Goal: Information Seeking & Learning: Learn about a topic

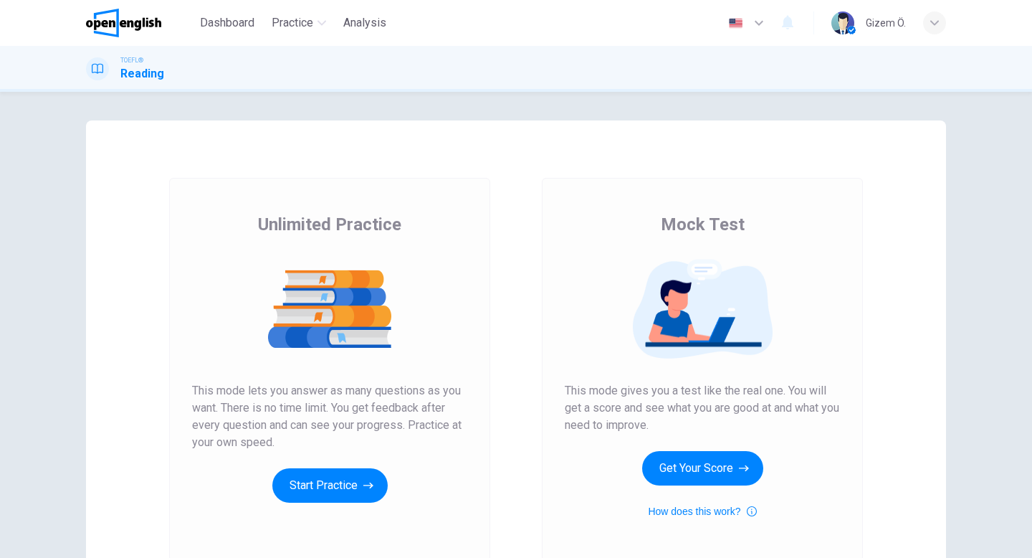
click at [346, 454] on div "Unlimited Practice This mode lets you answer as many questions as you want. The…" at bounding box center [329, 358] width 275 height 290
click at [345, 475] on button "Start Practice" at bounding box center [329, 485] width 115 height 34
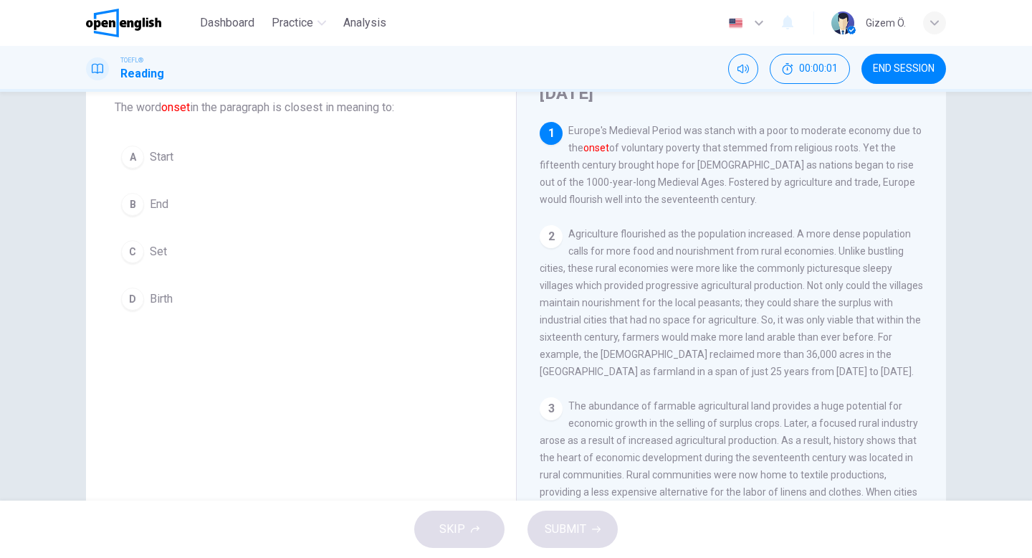
scroll to position [84, 0]
click at [151, 211] on span "End" at bounding box center [159, 204] width 19 height 17
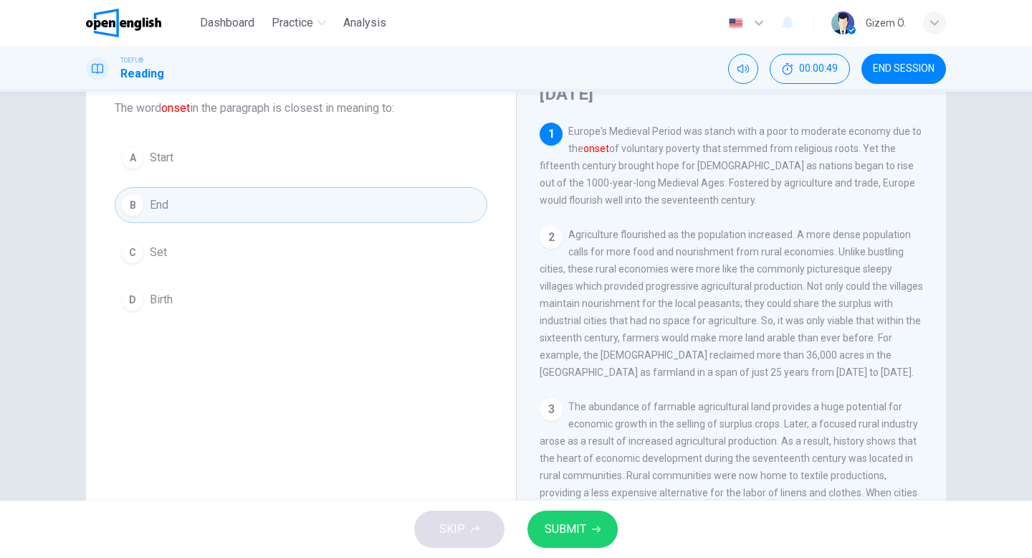
click at [166, 167] on button "A Start" at bounding box center [301, 158] width 373 height 36
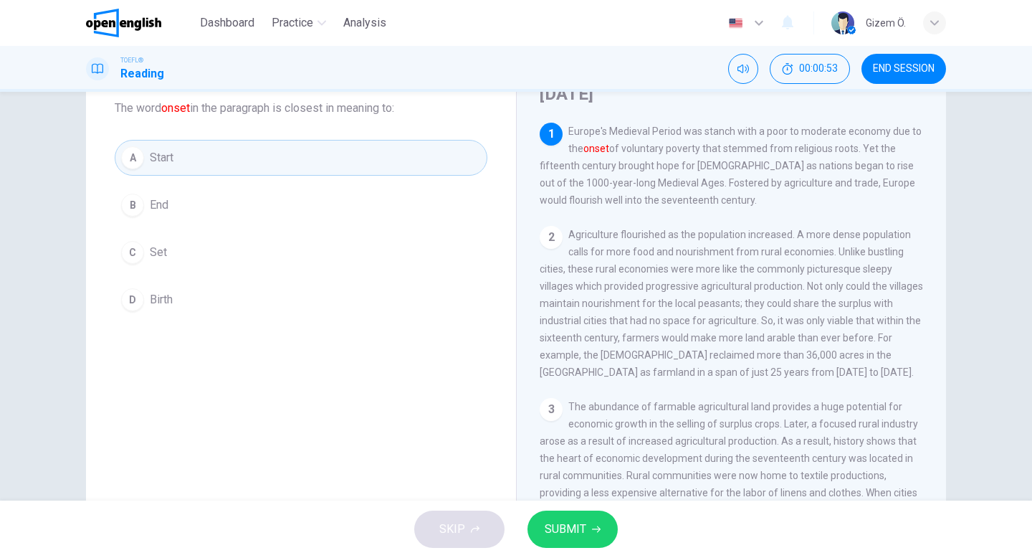
click at [537, 522] on button "SUBMIT" at bounding box center [573, 528] width 90 height 37
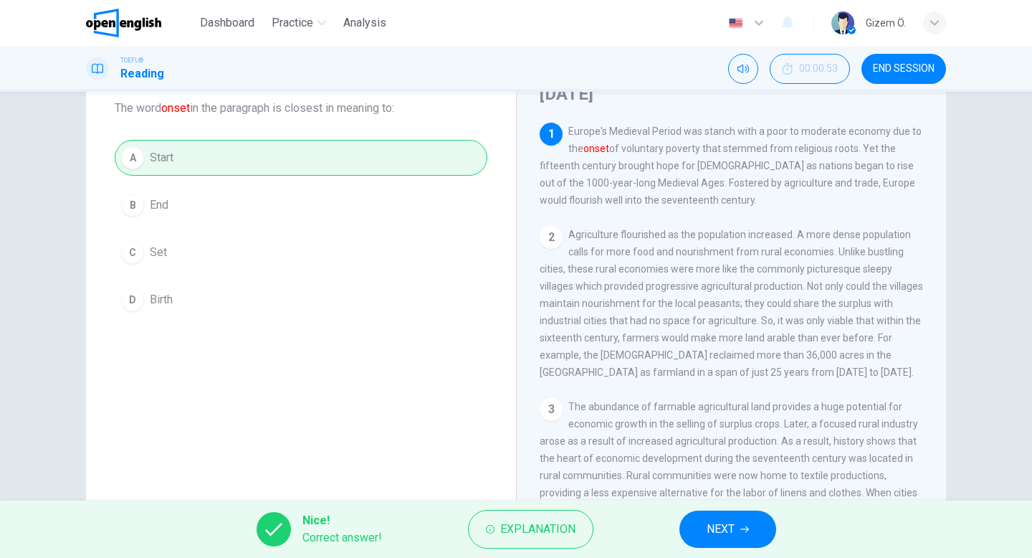
click at [754, 538] on button "NEXT" at bounding box center [728, 528] width 97 height 37
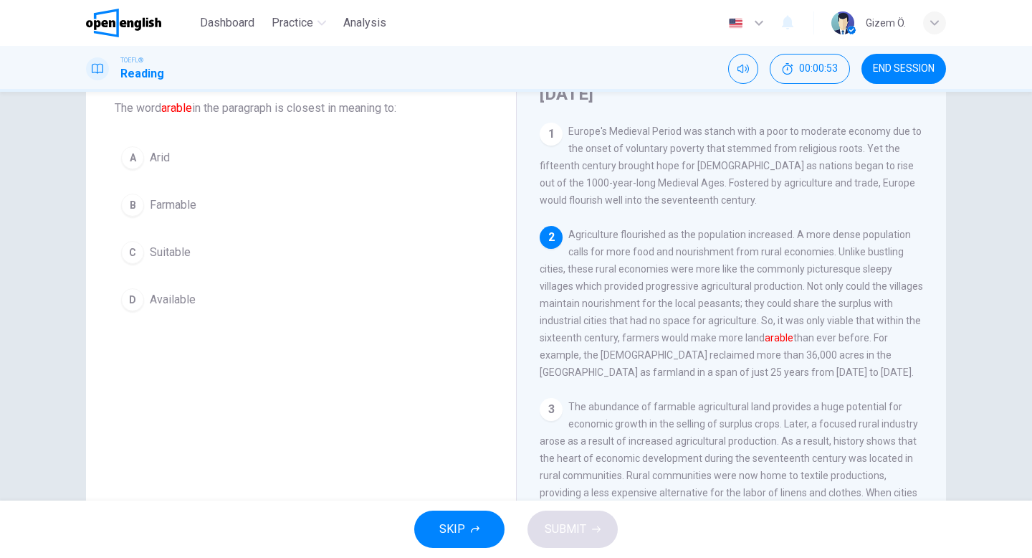
scroll to position [103, 0]
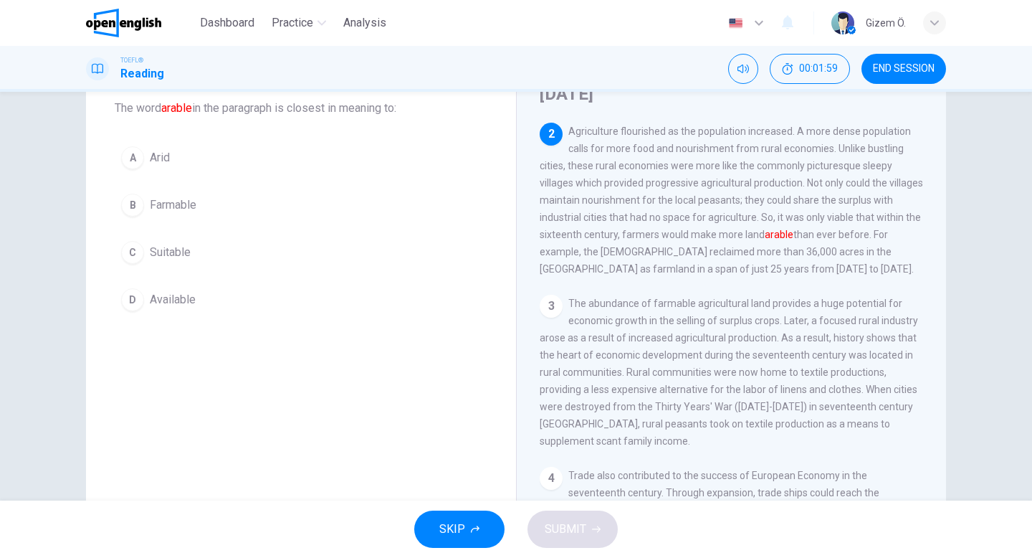
click at [622, 211] on span "Agriculture flourished as the population increased. A more dense population cal…" at bounding box center [732, 199] width 384 height 149
click at [194, 289] on button "D Available" at bounding box center [301, 300] width 373 height 36
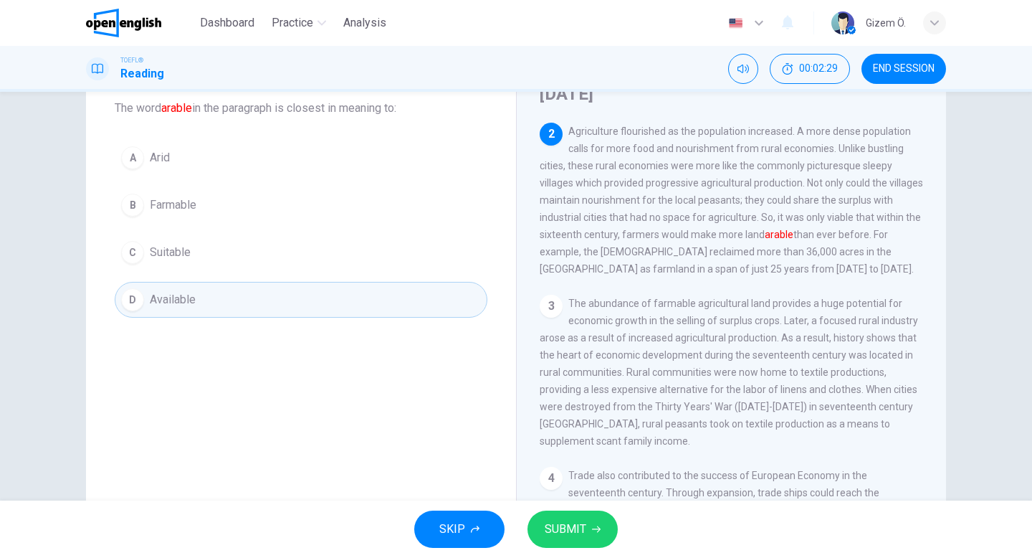
click at [581, 539] on button "SUBMIT" at bounding box center [573, 528] width 90 height 37
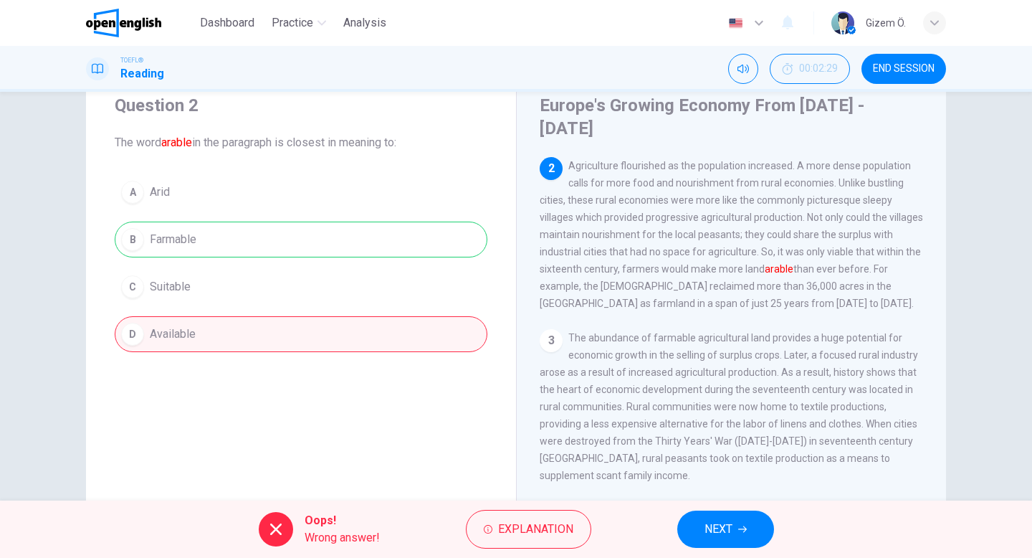
scroll to position [44, 0]
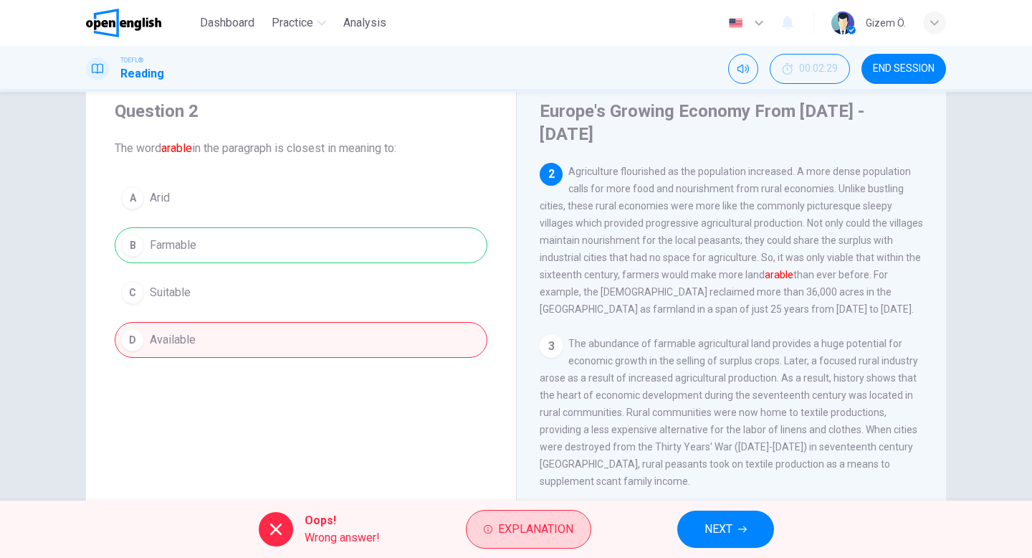
click at [500, 519] on span "Explanation" at bounding box center [535, 529] width 75 height 20
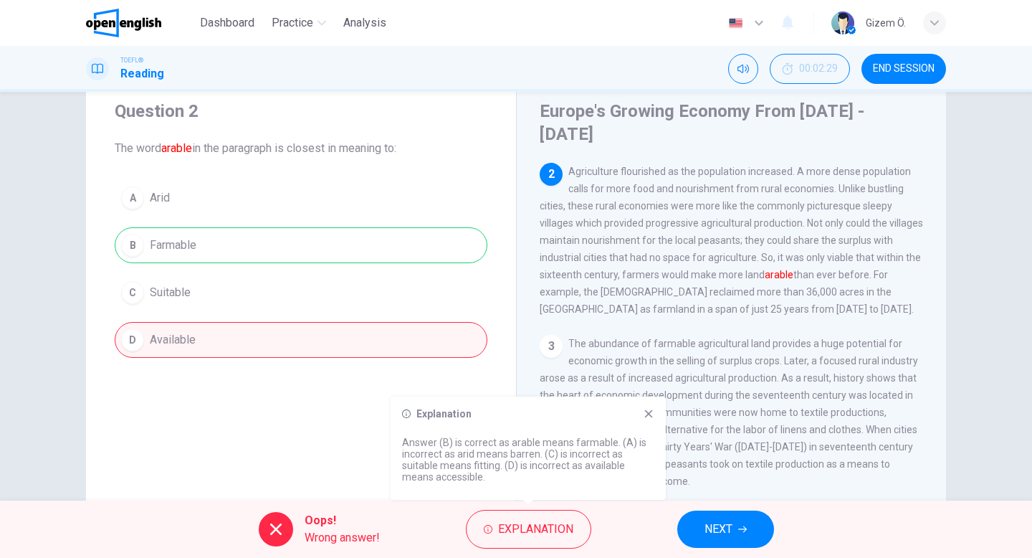
click at [645, 417] on icon at bounding box center [648, 413] width 11 height 11
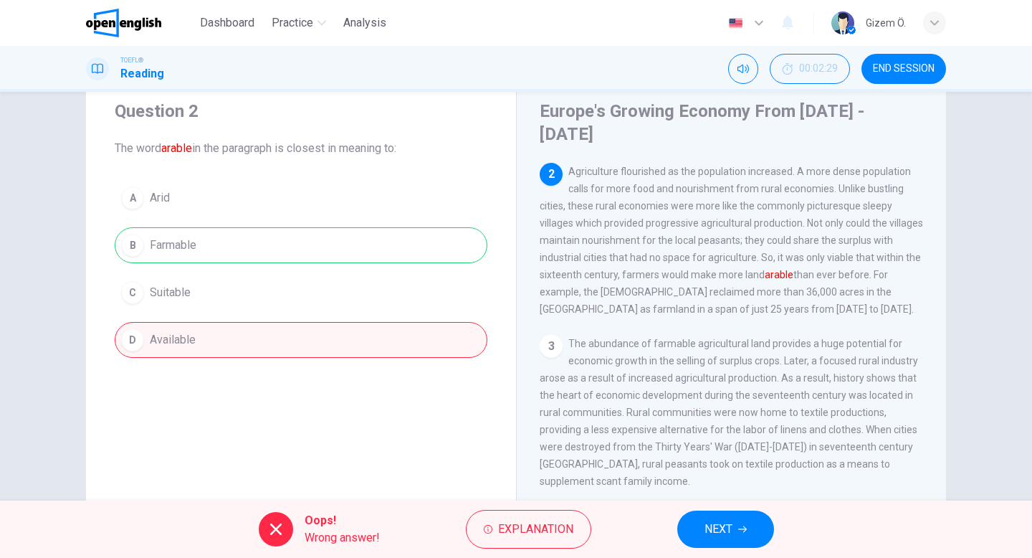
click at [756, 524] on button "NEXT" at bounding box center [725, 528] width 97 height 37
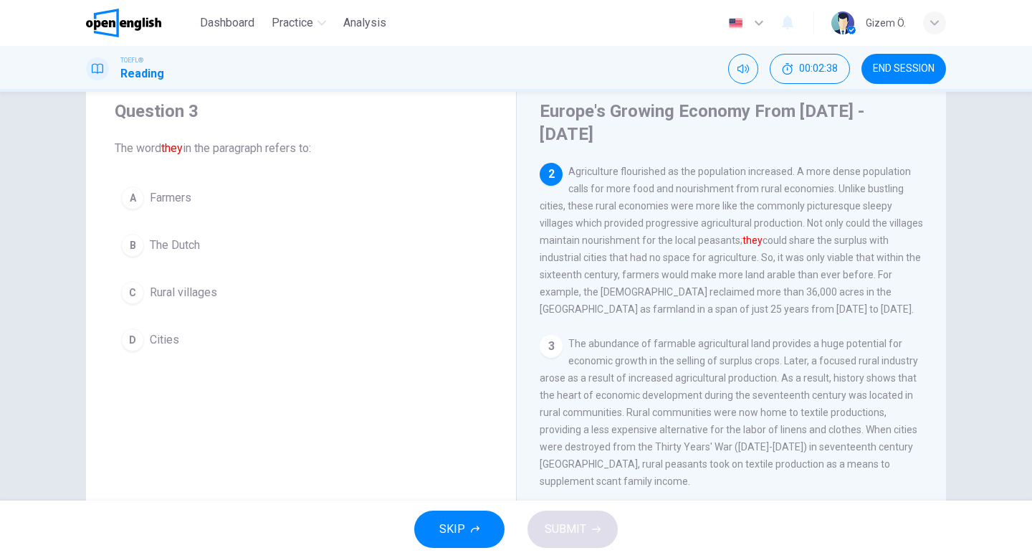
click at [572, 166] on span "Agriculture flourished as the population increased. A more dense population cal…" at bounding box center [732, 240] width 384 height 149
click at [809, 59] on button "00:03:08" at bounding box center [810, 69] width 80 height 30
click at [844, 66] on button "Show" at bounding box center [835, 69] width 30 height 30
click at [941, 186] on div "1 Europe's Medieval Period was stanch with a poor to moderate economy due to th…" at bounding box center [741, 369] width 403 height 412
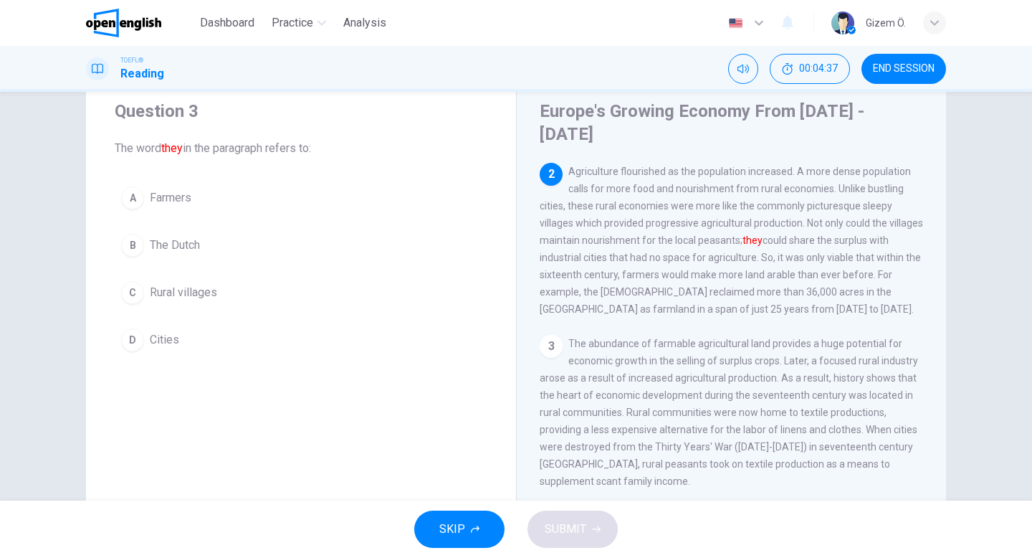
click at [189, 284] on span "Rural villages" at bounding box center [183, 292] width 67 height 17
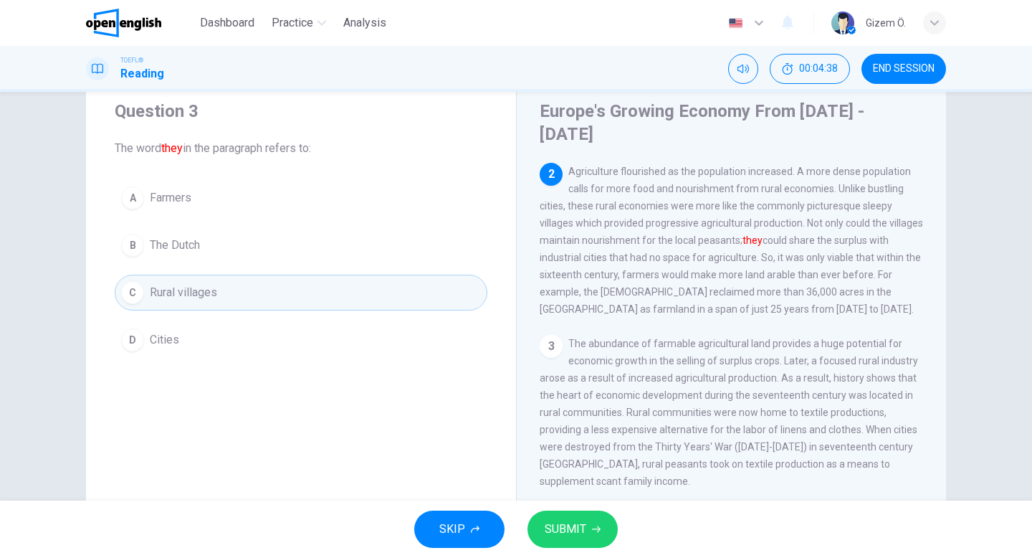
click at [572, 533] on span "SUBMIT" at bounding box center [566, 529] width 42 height 20
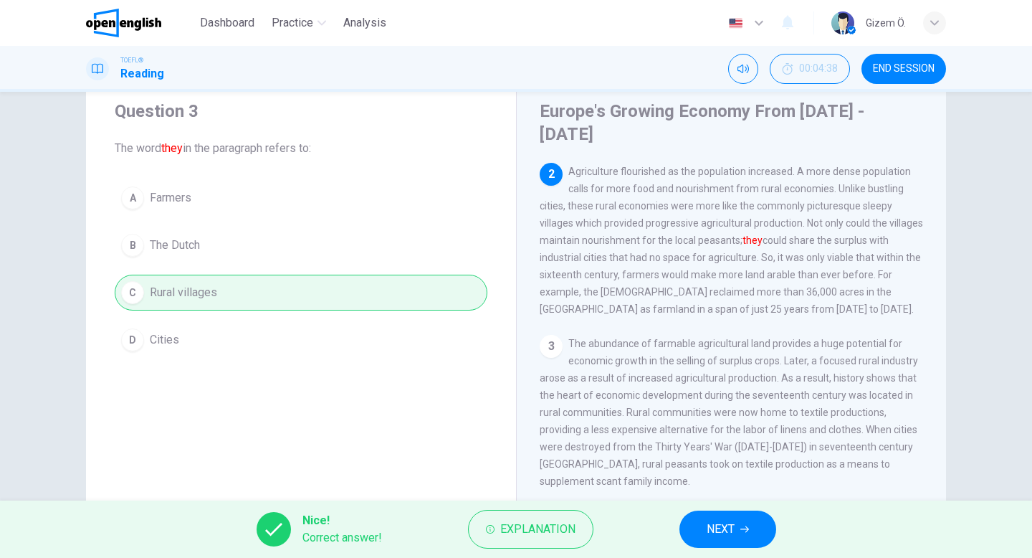
click at [720, 521] on span "NEXT" at bounding box center [721, 529] width 28 height 20
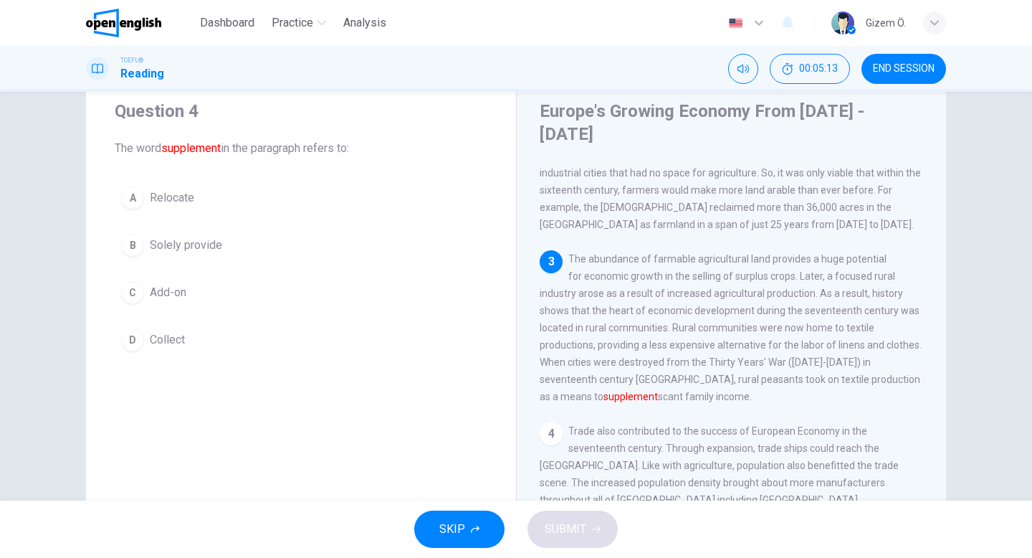
scroll to position [194, 0]
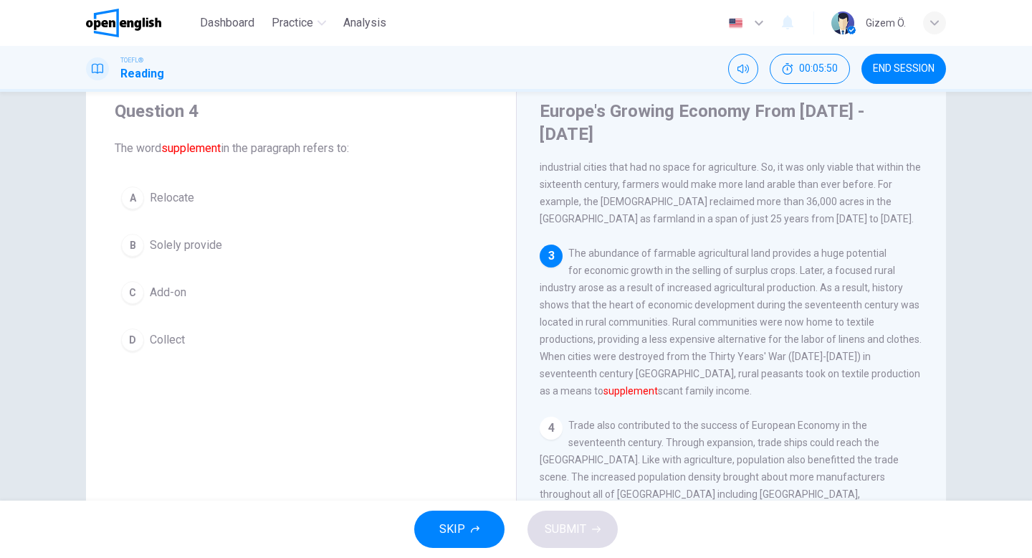
click at [190, 192] on span "Relocate" at bounding box center [172, 197] width 44 height 17
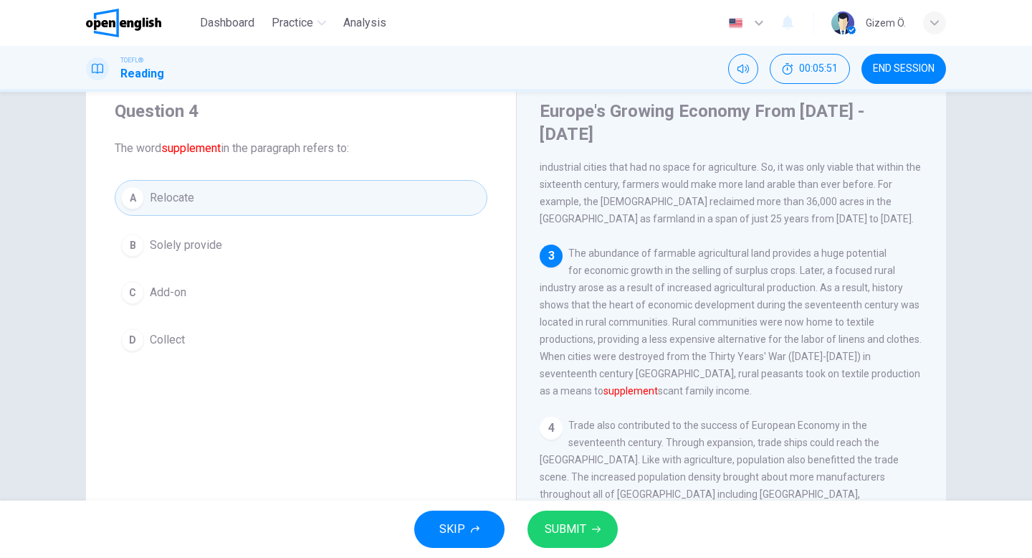
click at [582, 532] on span "SUBMIT" at bounding box center [566, 529] width 42 height 20
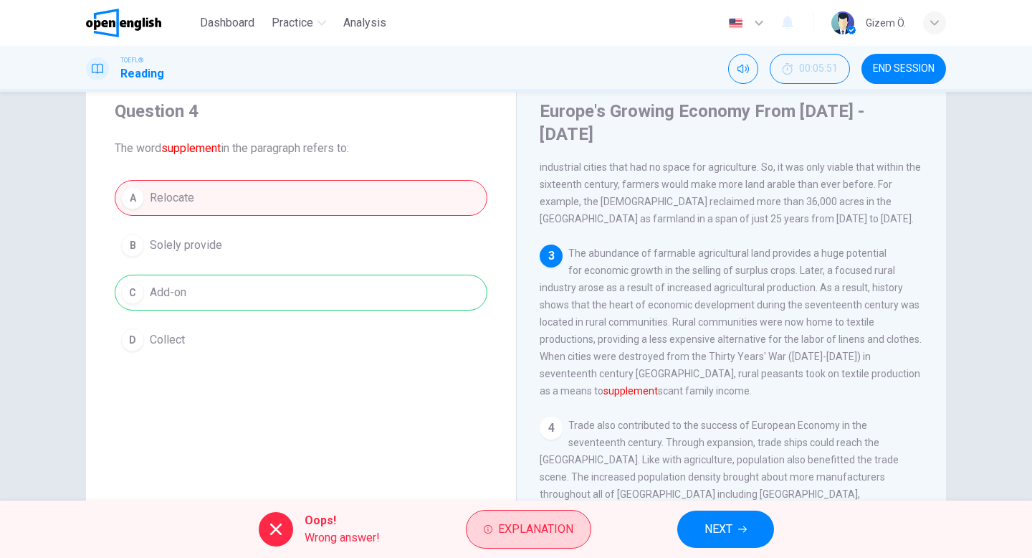
click at [520, 520] on span "Explanation" at bounding box center [535, 529] width 75 height 20
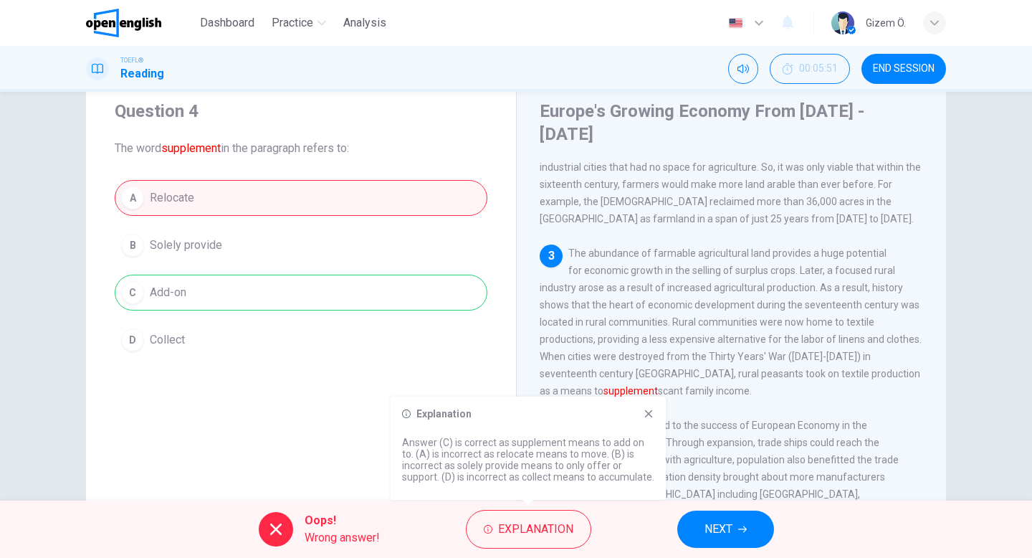
drag, startPoint x: 404, startPoint y: 431, endPoint x: 623, endPoint y: 494, distance: 228.3
click at [623, 494] on div "Explanation Answer (C) is correct as supplement means to add on to. (A) is inco…" at bounding box center [528, 447] width 275 height 103
click at [400, 429] on div "Explanation Answer (C) is correct as supplement means to add on to. (A) is inco…" at bounding box center [528, 447] width 275 height 103
drag, startPoint x: 405, startPoint y: 432, endPoint x: 472, endPoint y: 480, distance: 83.2
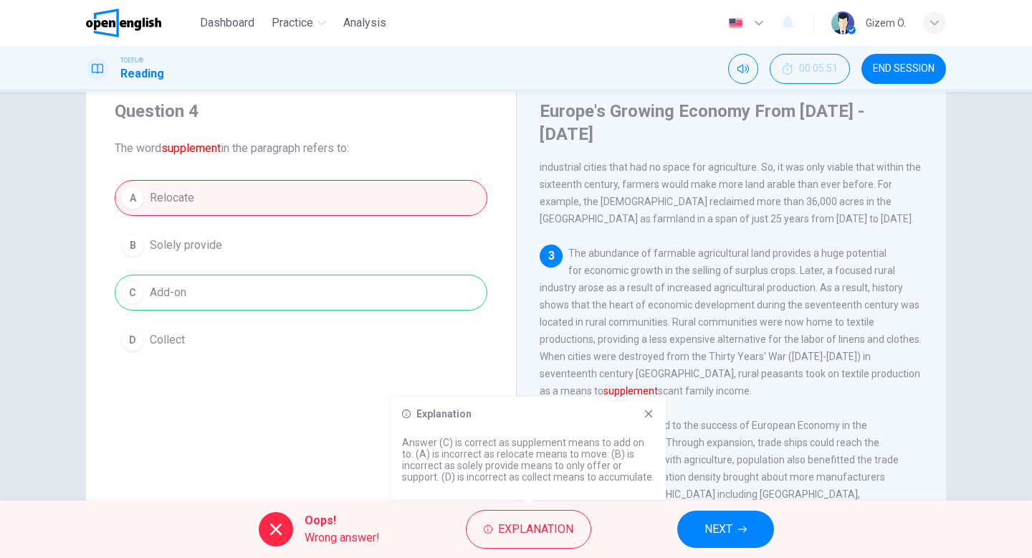
click at [472, 480] on p "Answer (C) is correct as supplement means to add on to. (A) is incorrect as rel…" at bounding box center [528, 460] width 252 height 46
click at [637, 414] on div "Explanation Answer (C) is correct as supplement means to add on to. (A) is inco…" at bounding box center [528, 447] width 275 height 103
click at [643, 408] on icon at bounding box center [648, 413] width 11 height 11
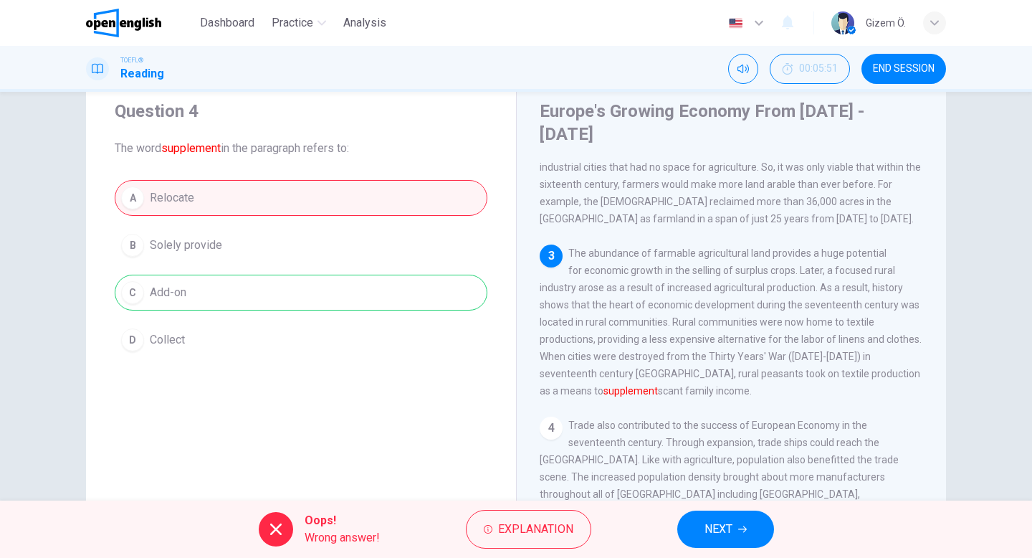
click at [643, 419] on span "Trade also contributed to the success of European Economy in the seventeenth ce…" at bounding box center [719, 468] width 359 height 98
click at [732, 528] on span "NEXT" at bounding box center [719, 529] width 28 height 20
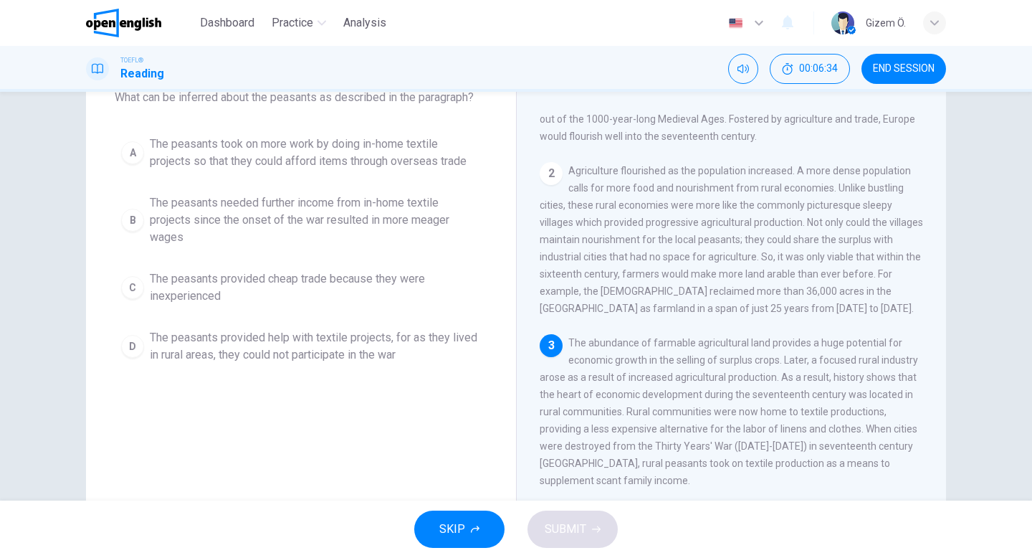
scroll to position [79, 0]
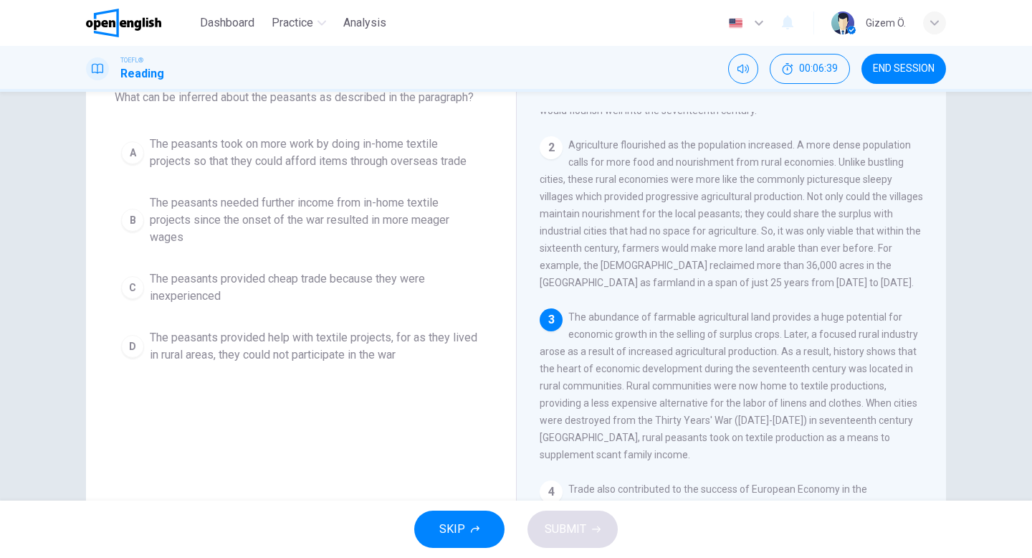
drag, startPoint x: 680, startPoint y: 325, endPoint x: 728, endPoint y: 362, distance: 60.8
click at [728, 362] on span "The abundance of farmable agricultural land provides a huge potential for econo…" at bounding box center [729, 385] width 379 height 149
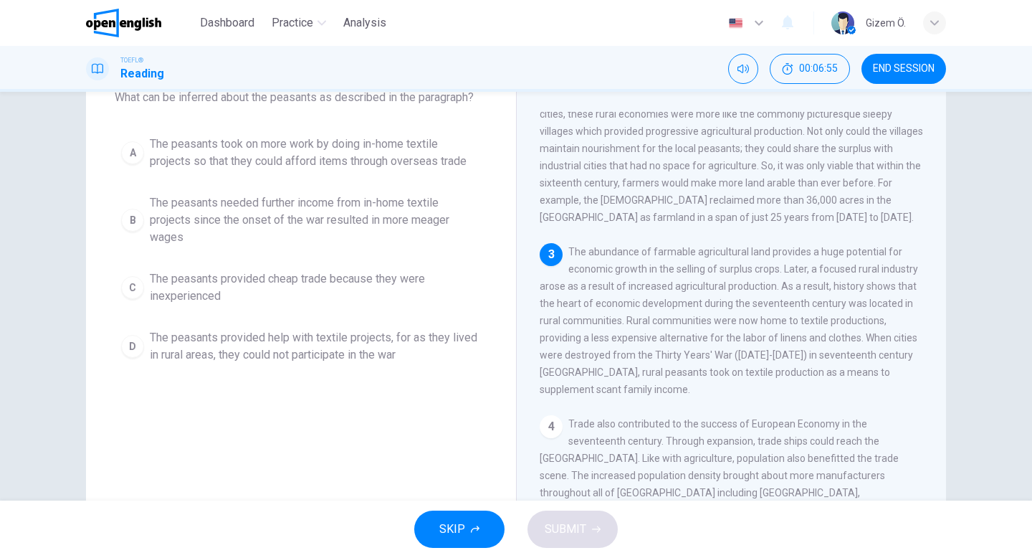
scroll to position [161, 0]
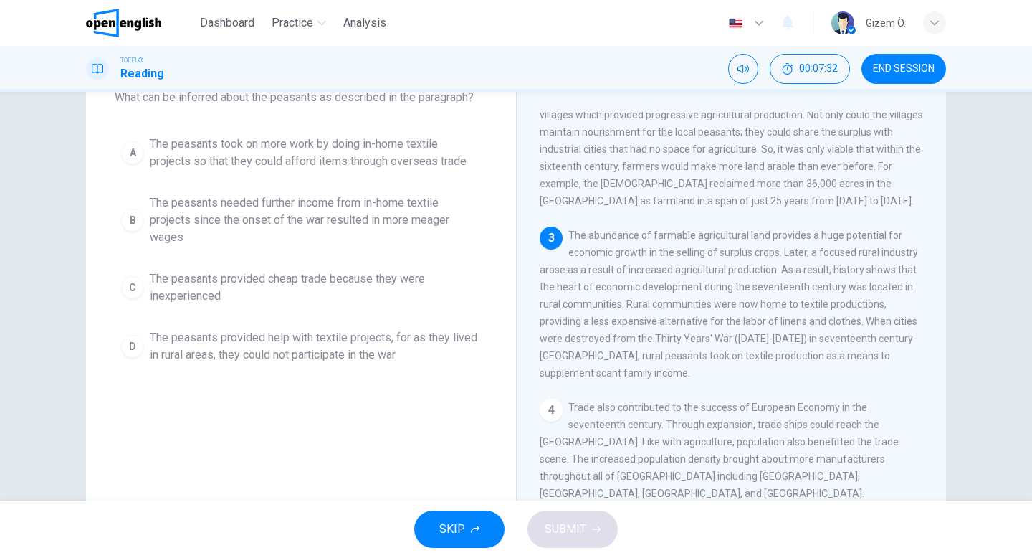
click at [280, 330] on span "The peasants provided help with textile projects, for as they lived in rural ar…" at bounding box center [315, 346] width 331 height 34
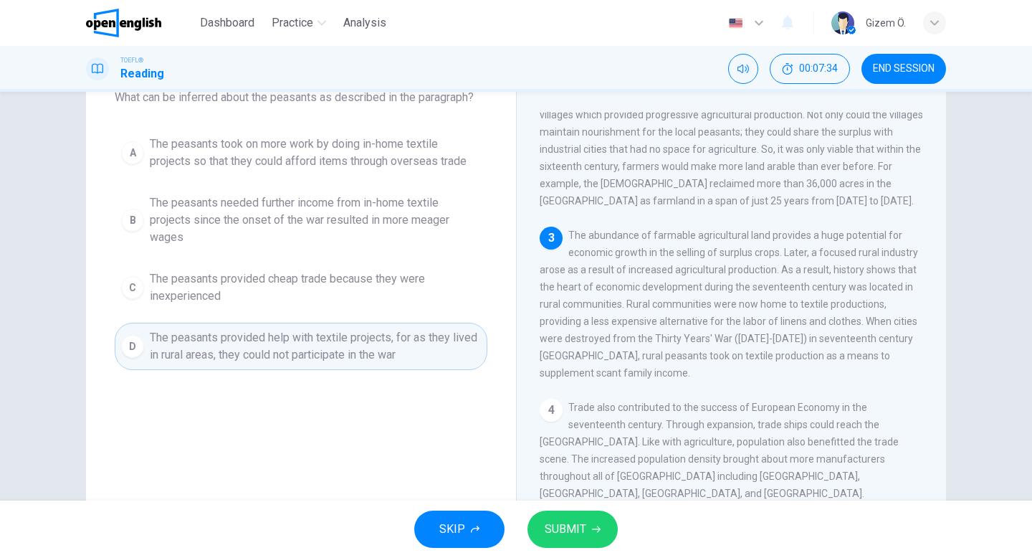
click at [586, 549] on div "SKIP SUBMIT" at bounding box center [516, 528] width 1032 height 57
click at [584, 534] on span "SUBMIT" at bounding box center [566, 529] width 42 height 20
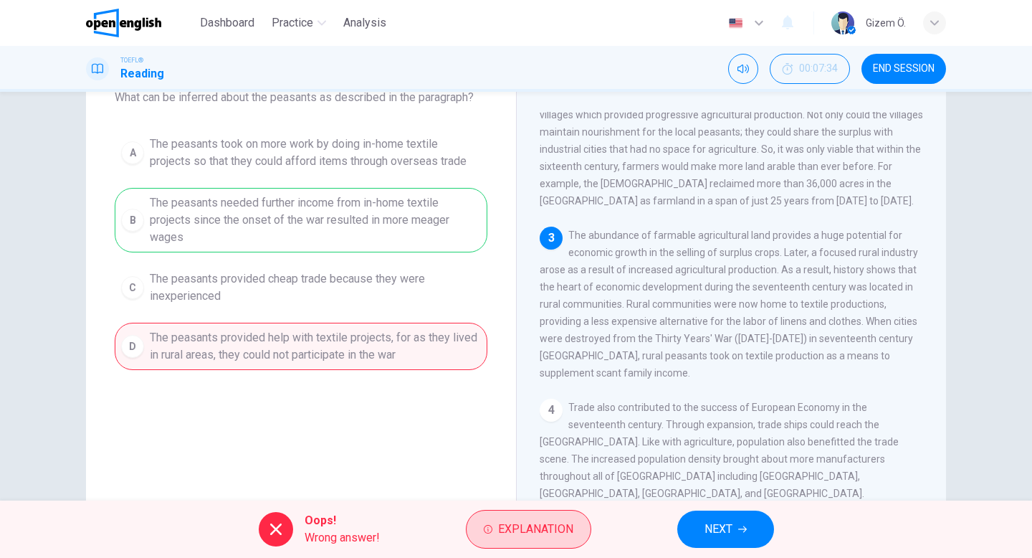
click at [515, 514] on button "Explanation" at bounding box center [528, 529] width 125 height 39
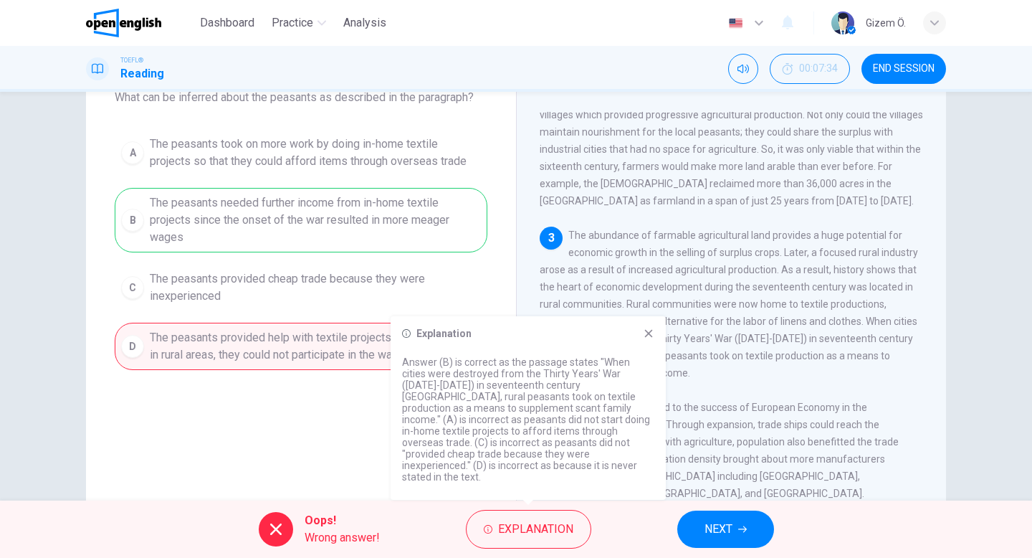
click at [643, 339] on icon at bounding box center [648, 333] width 11 height 11
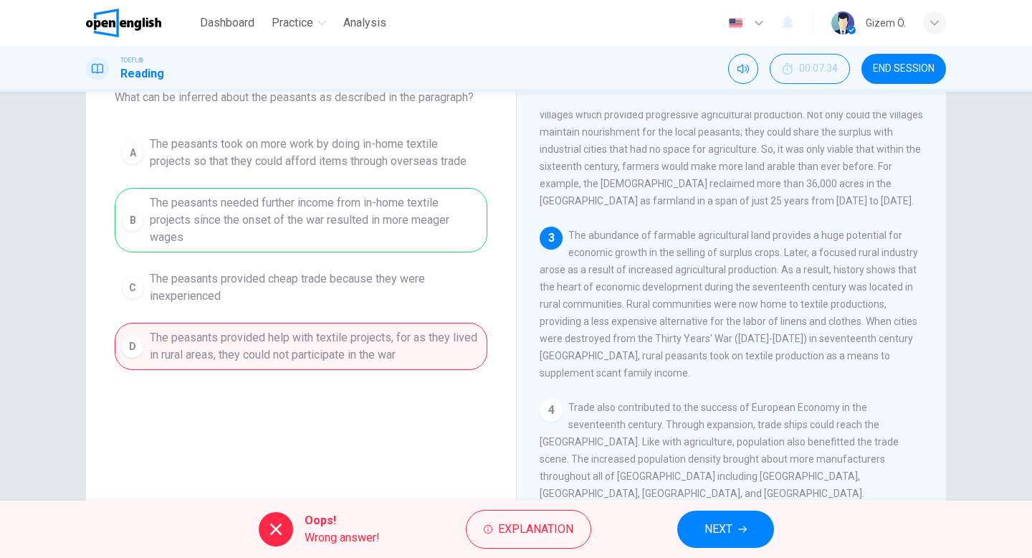
click at [708, 523] on span "NEXT" at bounding box center [719, 529] width 28 height 20
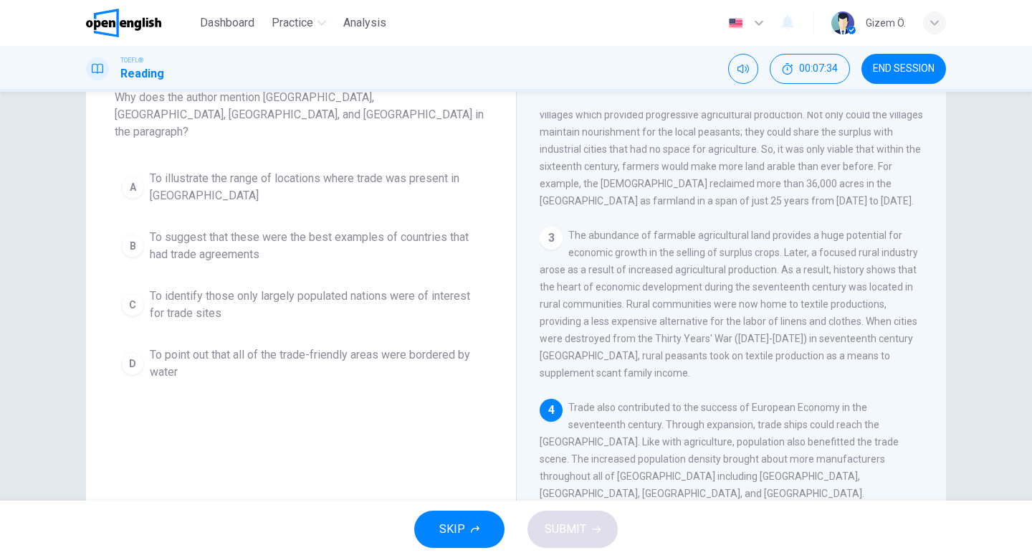
scroll to position [265, 0]
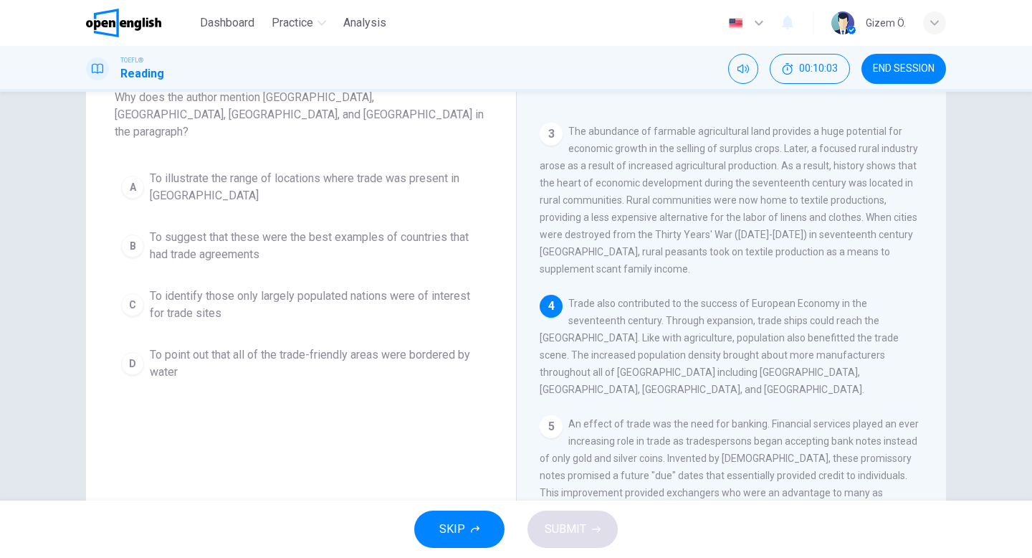
click at [647, 298] on span "Trade also contributed to the success of European Economy in the seventeenth ce…" at bounding box center [719, 347] width 359 height 98
click at [348, 291] on span "To identify those only largely populated nations were of interest for trade sit…" at bounding box center [315, 304] width 331 height 34
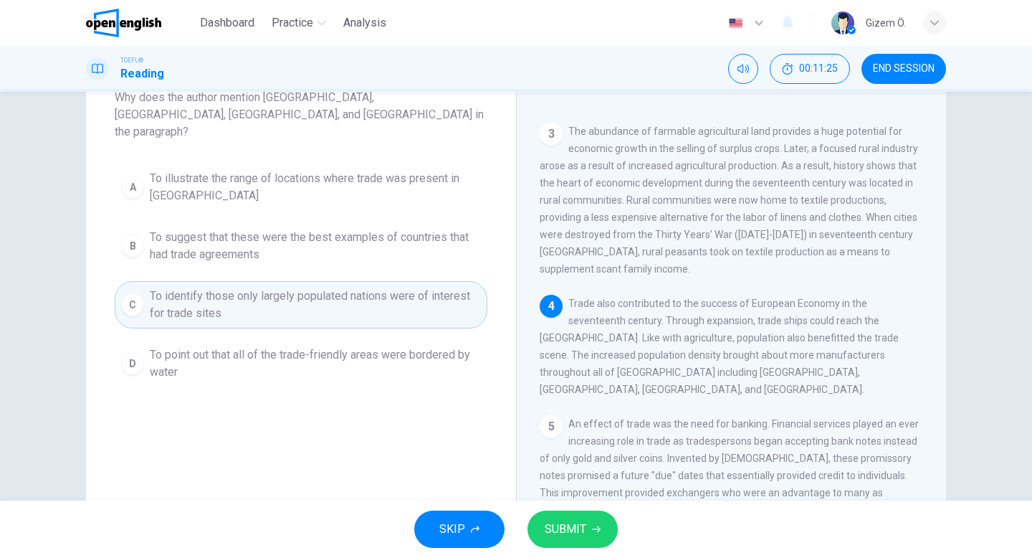
click at [374, 247] on button "B To suggest that these were the best examples of countries that had trade agre…" at bounding box center [301, 245] width 373 height 47
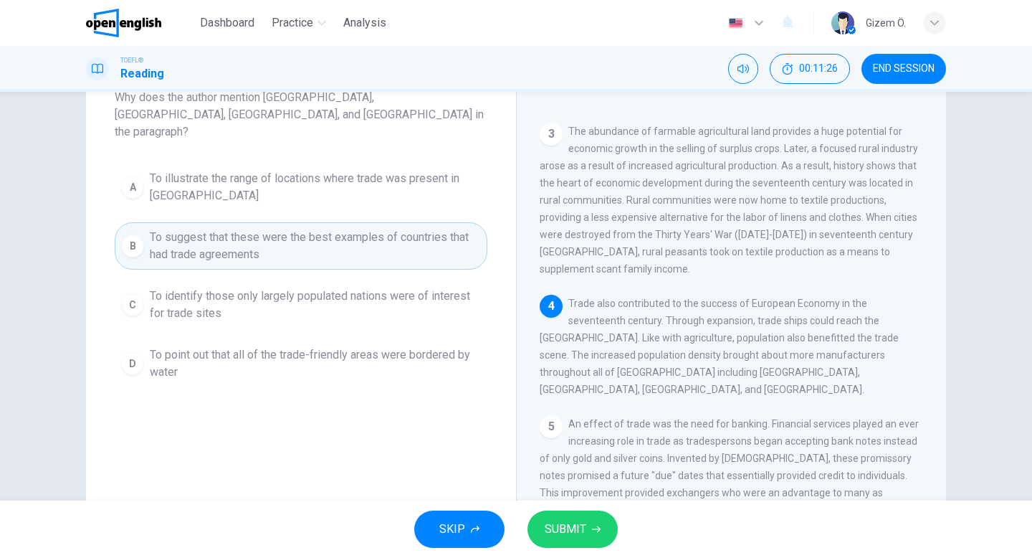
click at [568, 535] on span "SUBMIT" at bounding box center [566, 529] width 42 height 20
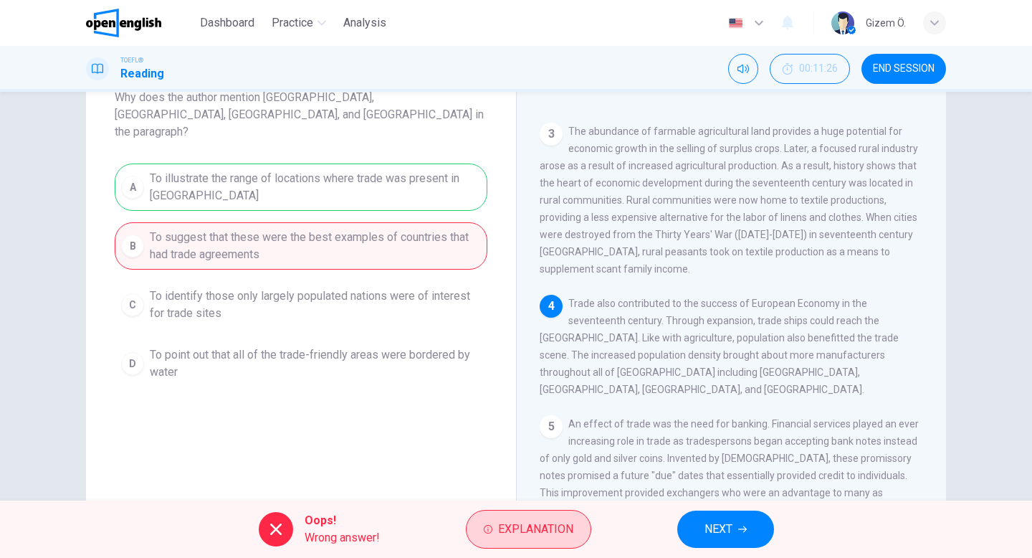
click at [526, 532] on span "Explanation" at bounding box center [535, 529] width 75 height 20
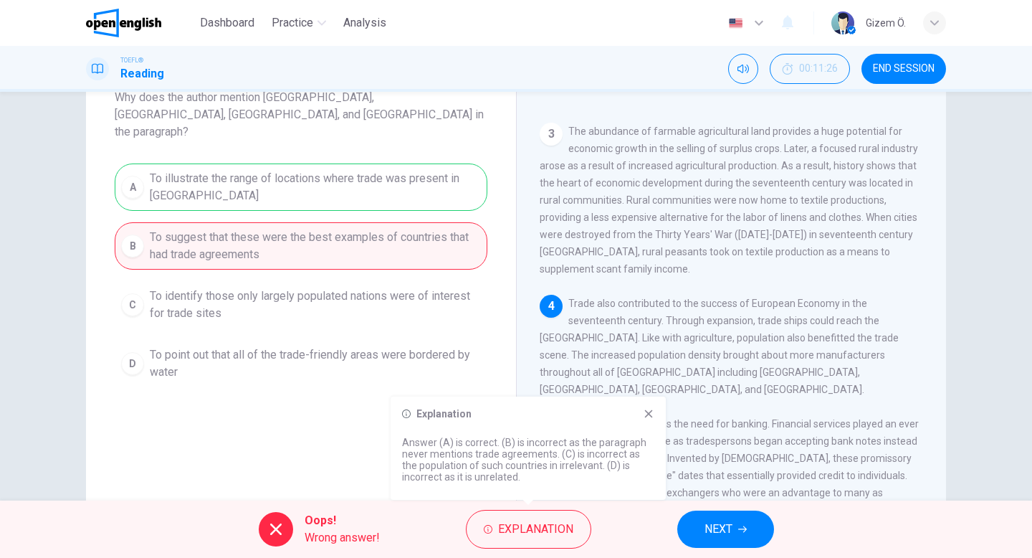
click at [653, 410] on icon at bounding box center [648, 413] width 11 height 11
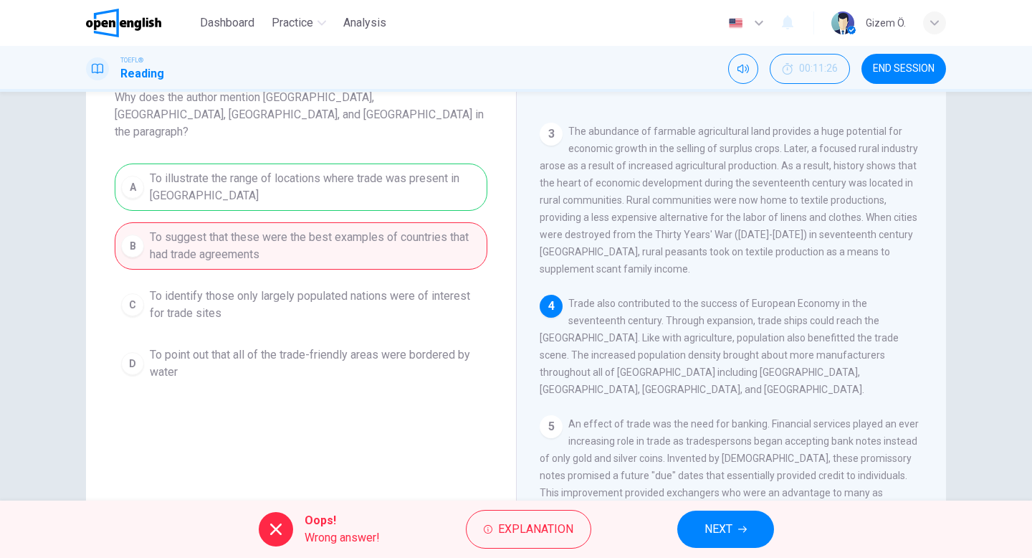
scroll to position [267, 0]
click at [710, 519] on span "NEXT" at bounding box center [719, 529] width 28 height 20
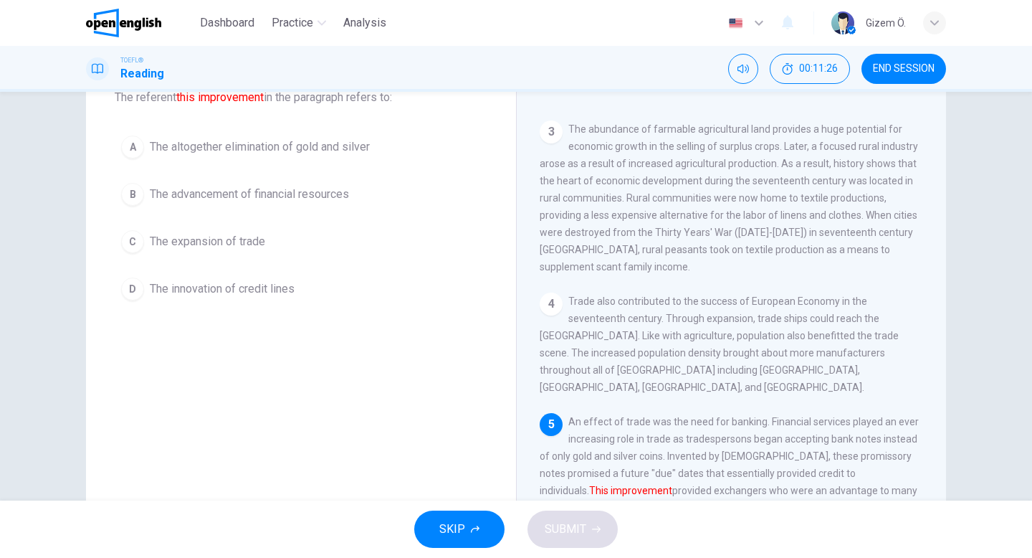
scroll to position [402, 0]
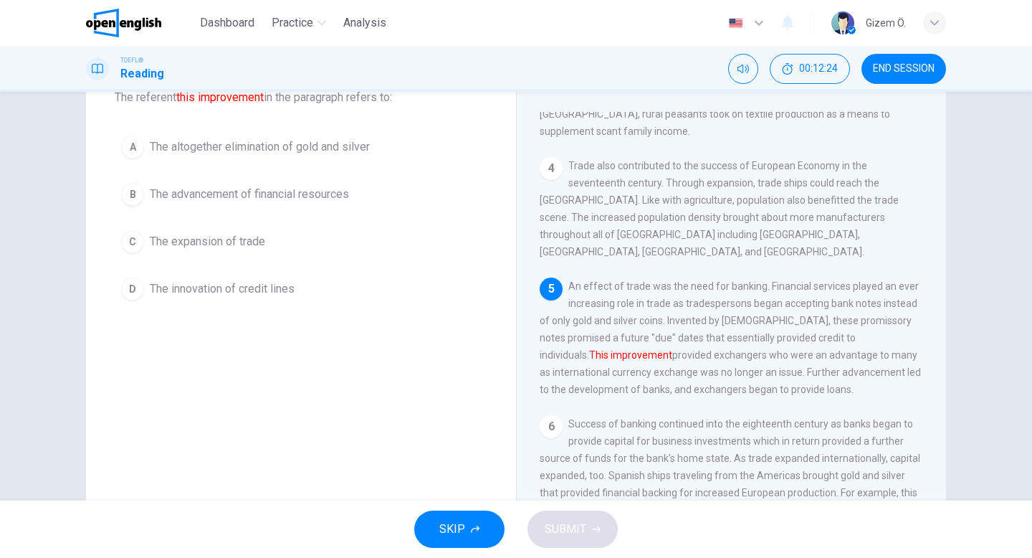
click at [705, 332] on span "An effect of trade was the need for banking. Financial services played an ever …" at bounding box center [730, 337] width 381 height 115
click at [370, 162] on button "A The altogether elimination of gold and silver" at bounding box center [301, 147] width 373 height 36
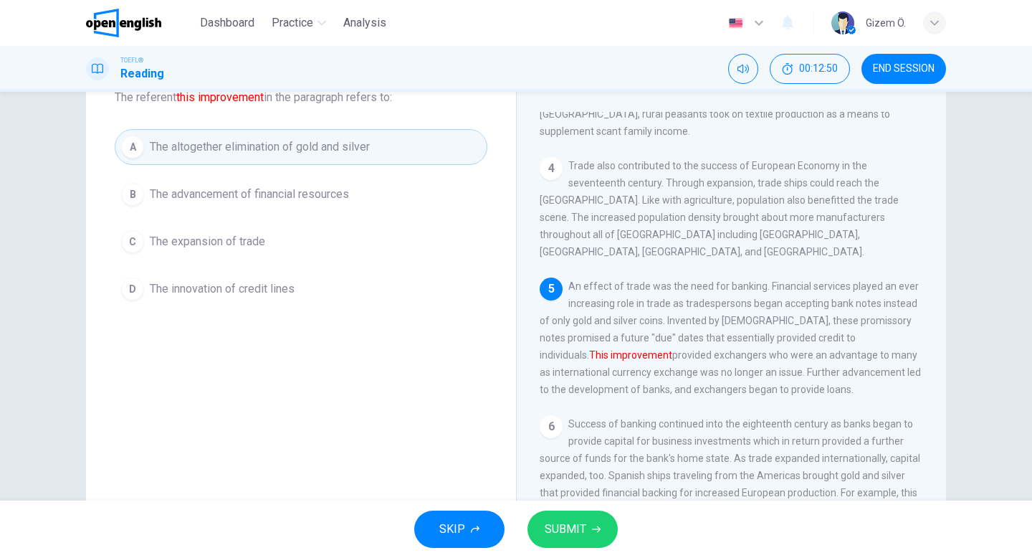
click at [549, 519] on span "SUBMIT" at bounding box center [566, 529] width 42 height 20
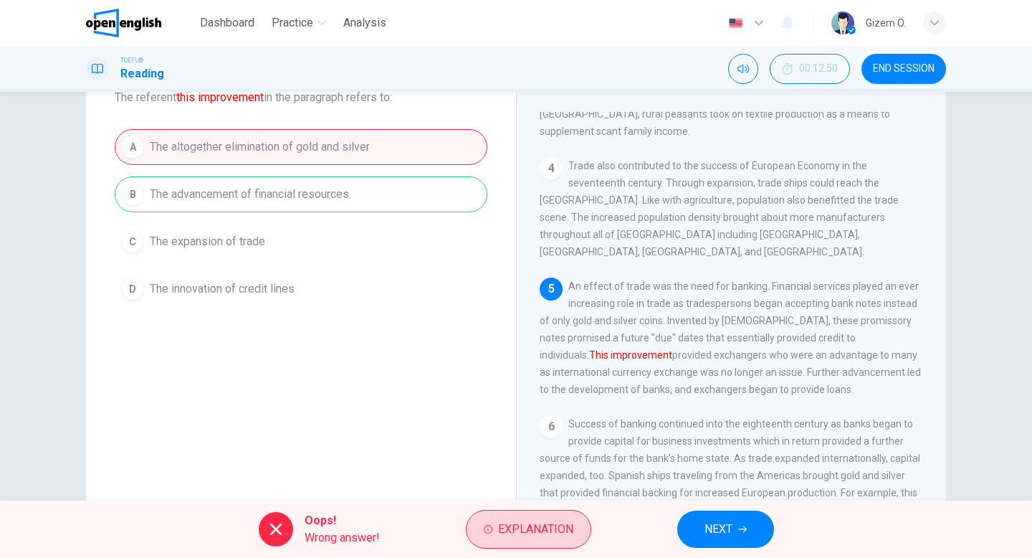
click at [551, 537] on span "Explanation" at bounding box center [535, 529] width 75 height 20
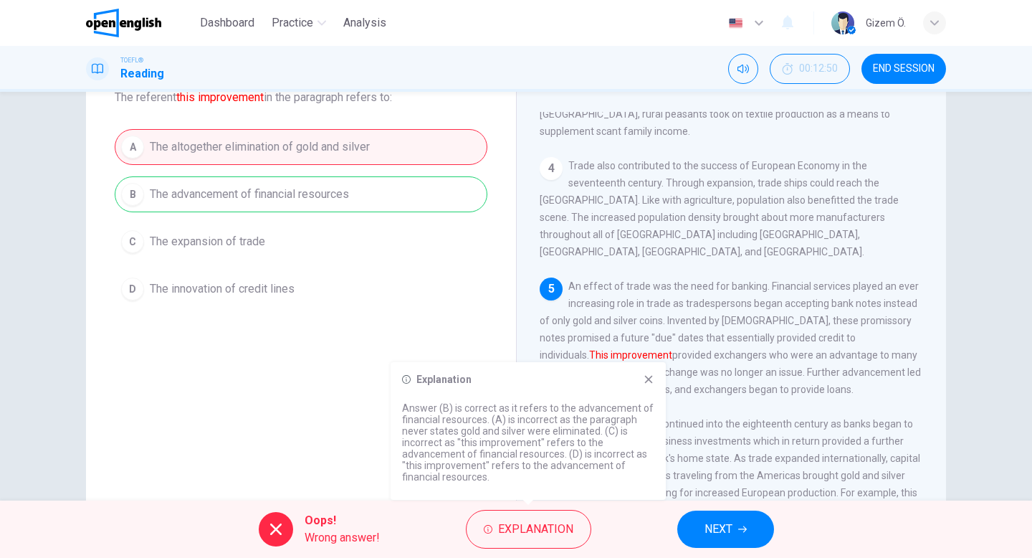
click at [650, 379] on icon at bounding box center [649, 380] width 8 height 8
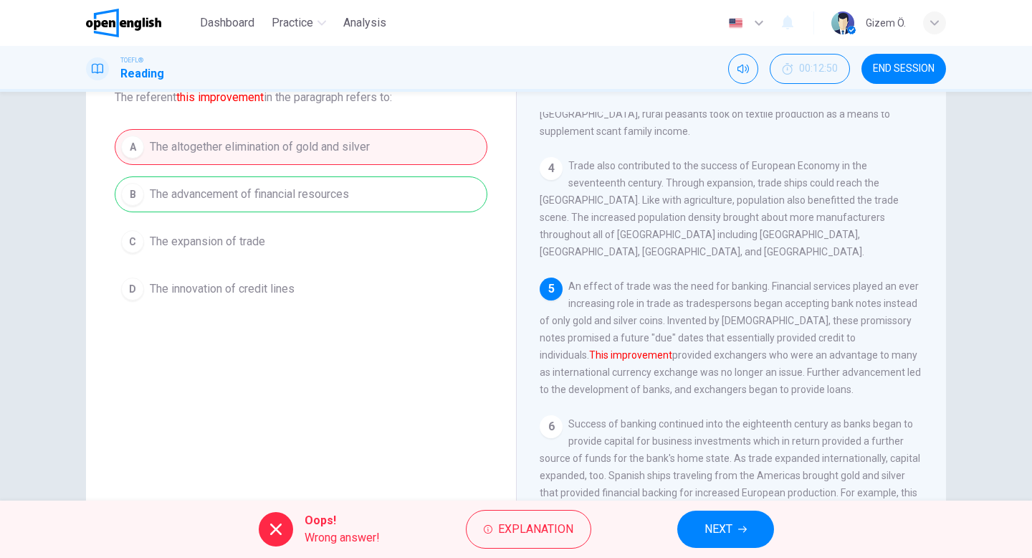
click at [715, 514] on button "NEXT" at bounding box center [725, 528] width 97 height 37
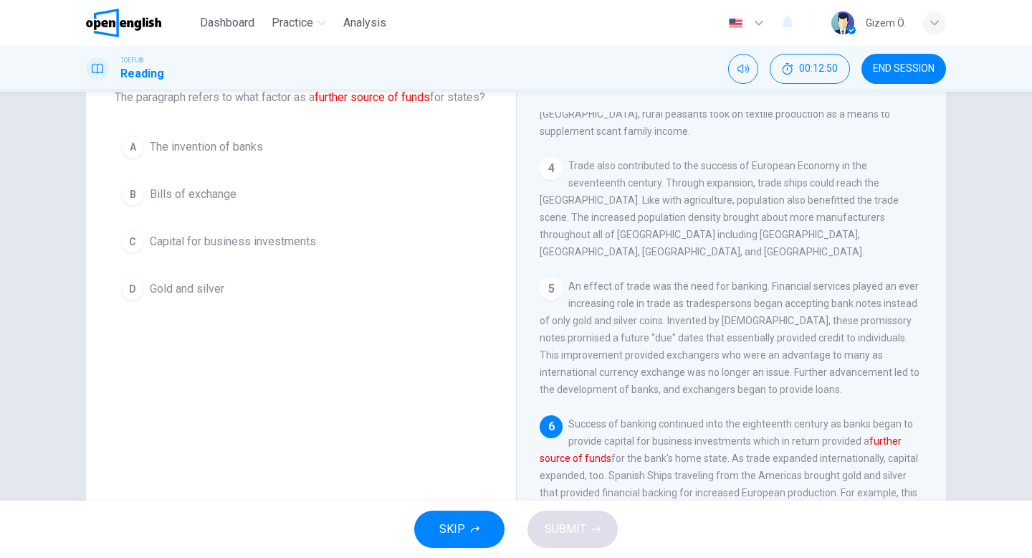
scroll to position [448, 0]
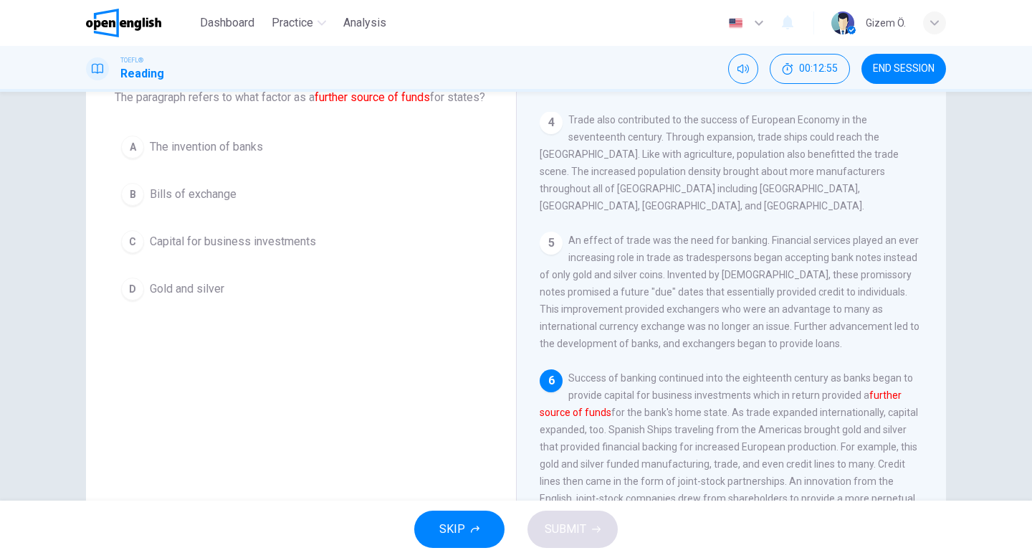
click at [911, 63] on span "END SESSION" at bounding box center [904, 68] width 62 height 11
click at [442, 521] on span "SKIP" at bounding box center [452, 529] width 26 height 20
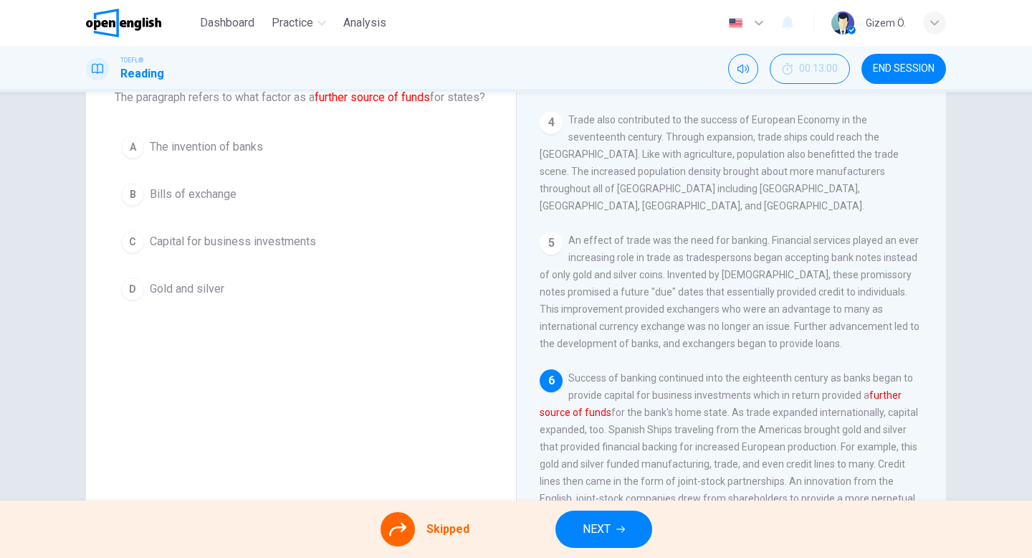
click at [611, 540] on button "NEXT" at bounding box center [604, 528] width 97 height 37
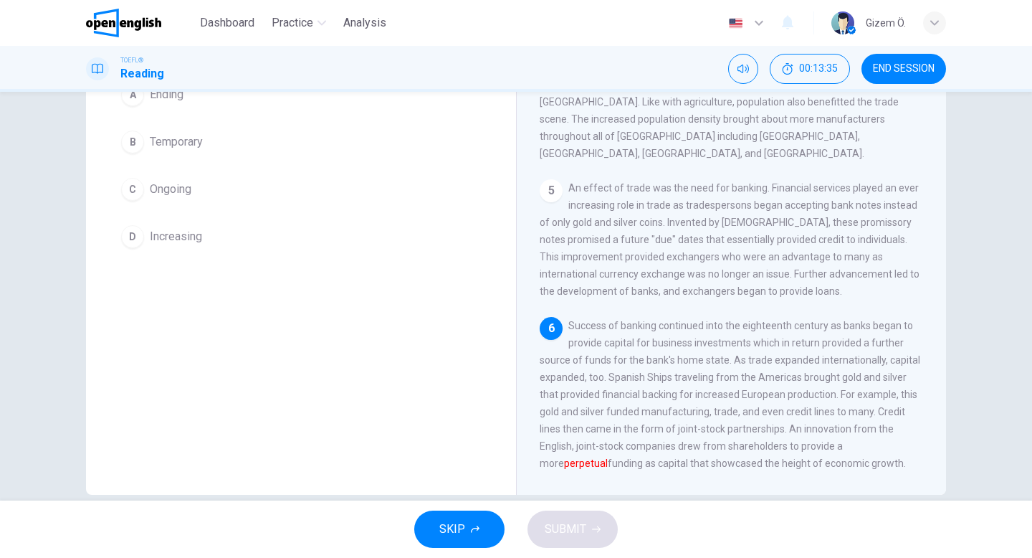
scroll to position [101, 0]
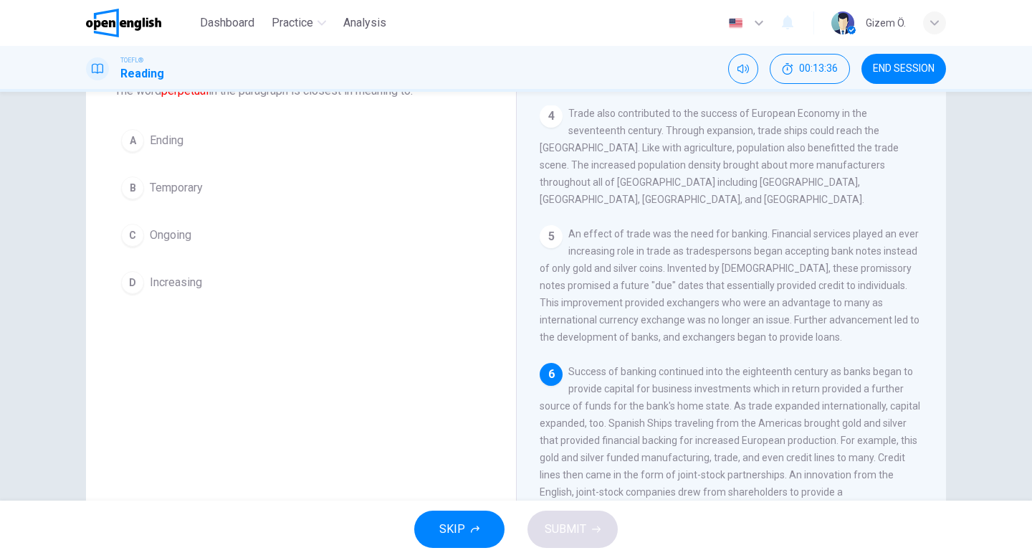
click at [184, 307] on div "Question 9 The word perpetual in the paragraph is closest in meaning to: A Endi…" at bounding box center [301, 171] width 430 height 304
click at [192, 278] on span "Increasing" at bounding box center [176, 282] width 52 height 17
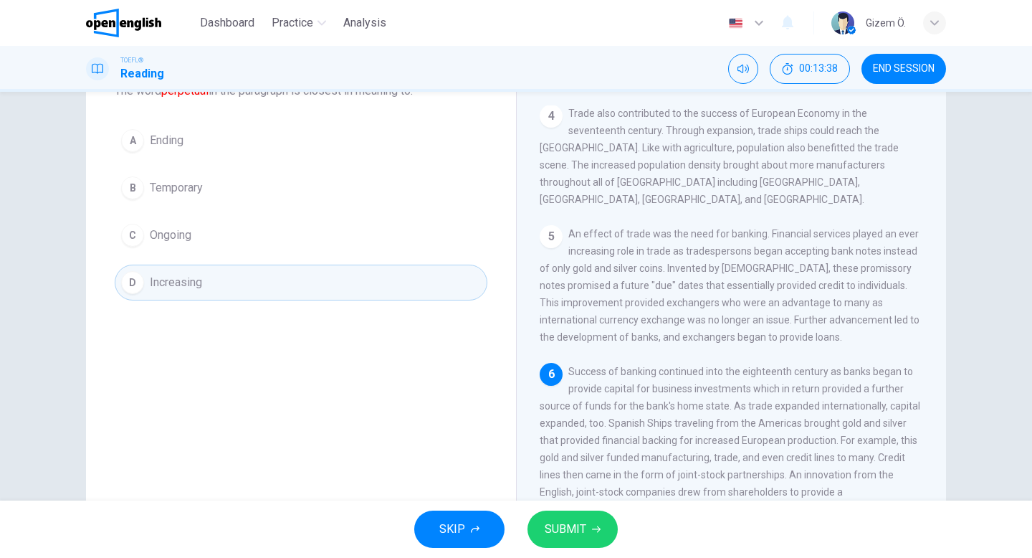
click at [574, 527] on span "SUBMIT" at bounding box center [566, 529] width 42 height 20
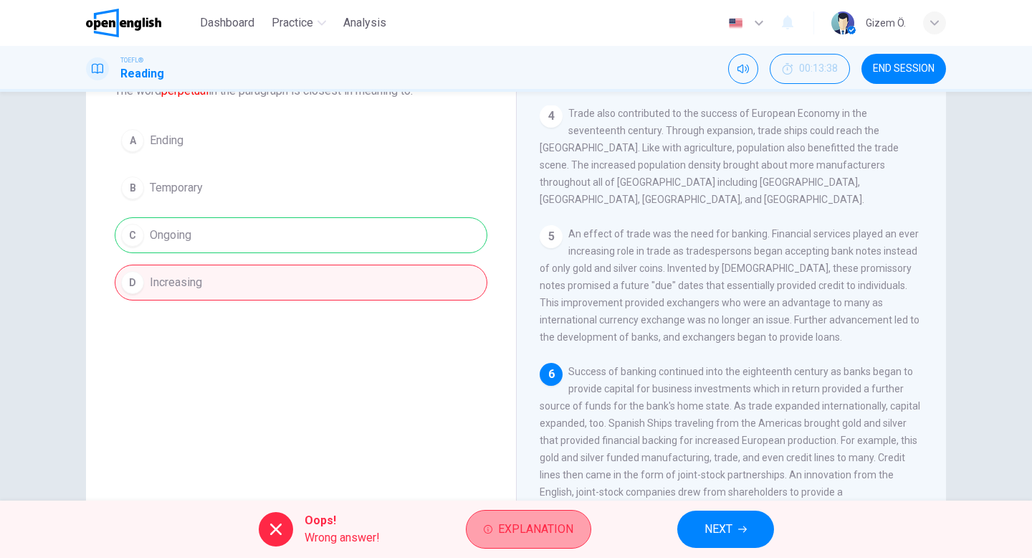
click at [503, 519] on span "Explanation" at bounding box center [535, 529] width 75 height 20
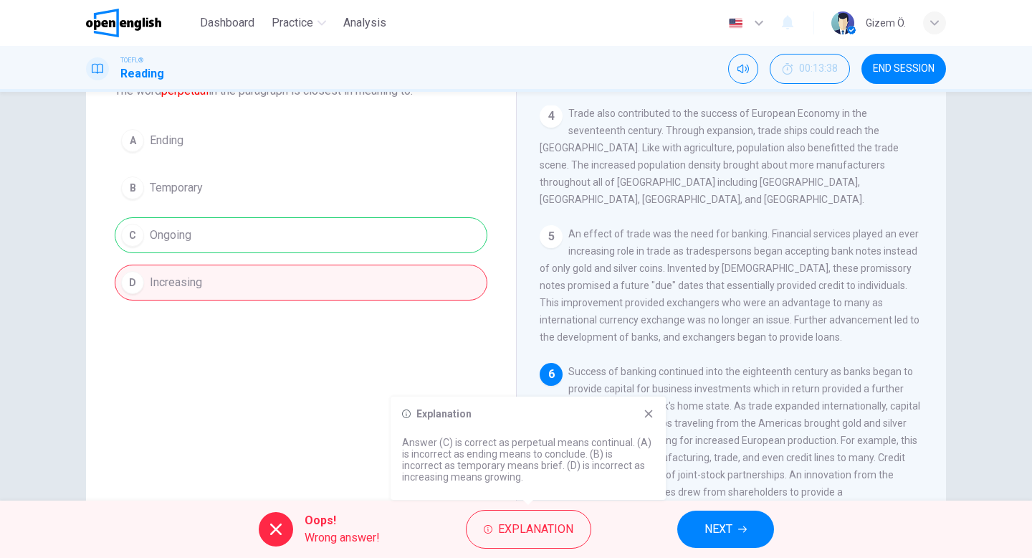
click at [705, 529] on span "NEXT" at bounding box center [719, 529] width 28 height 20
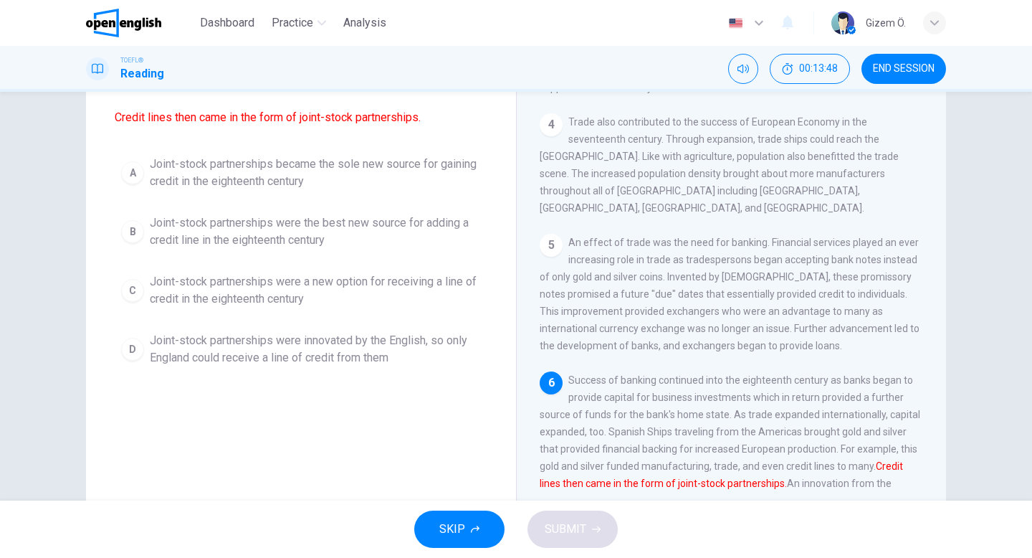
scroll to position [448, 0]
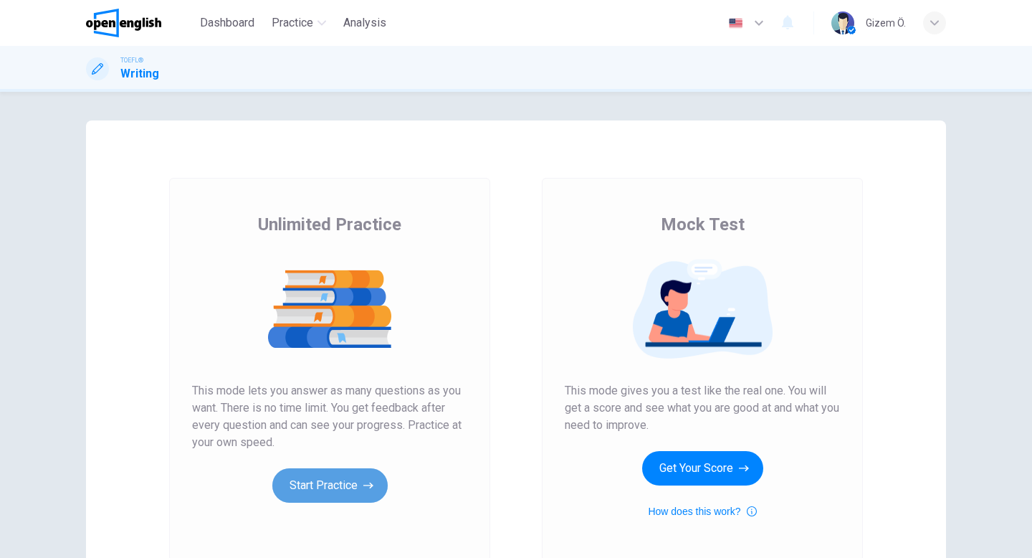
click at [346, 496] on button "Start Practice" at bounding box center [329, 485] width 115 height 34
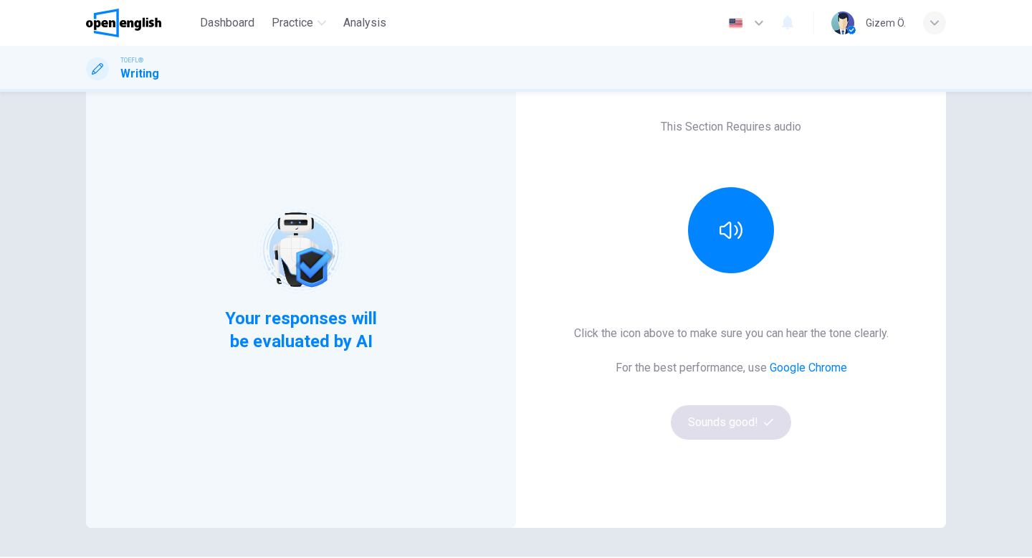
scroll to position [135, 0]
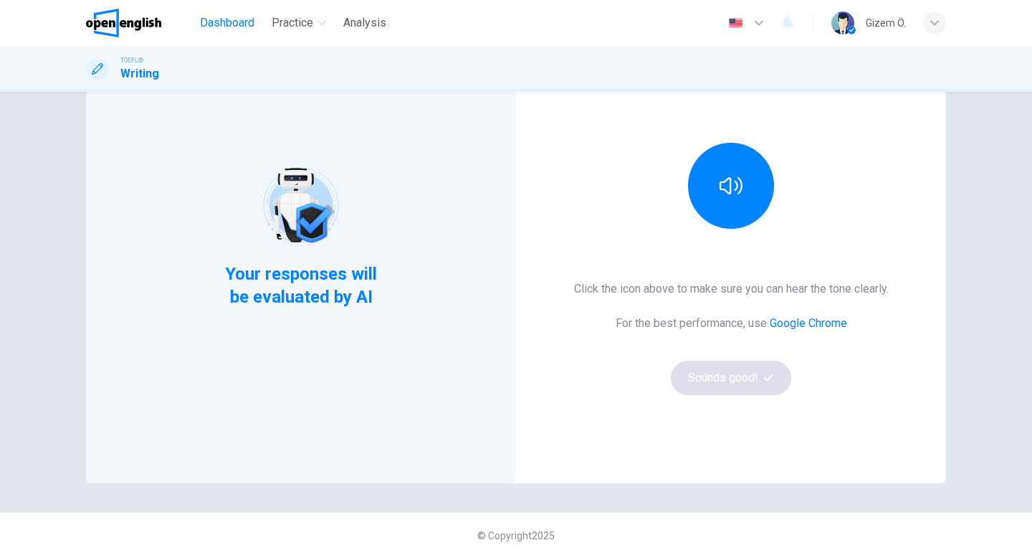
click at [222, 22] on span "Dashboard" at bounding box center [227, 22] width 54 height 17
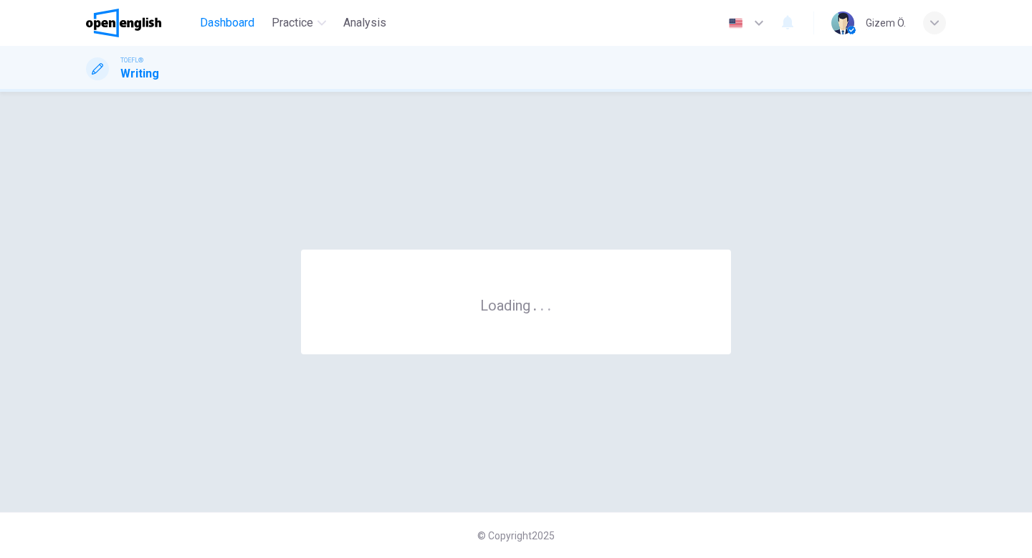
scroll to position [0, 0]
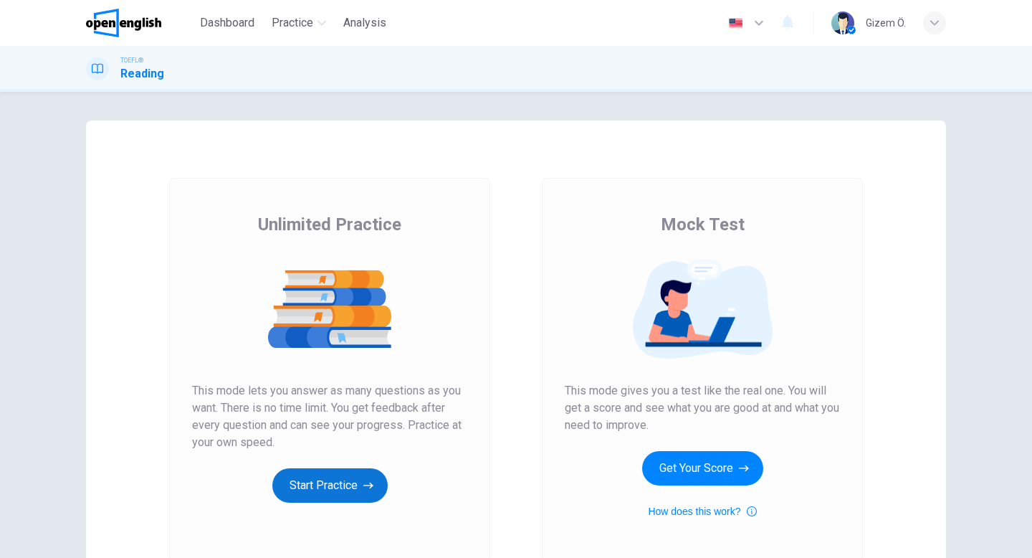
click at [325, 485] on button "Start Practice" at bounding box center [329, 485] width 115 height 34
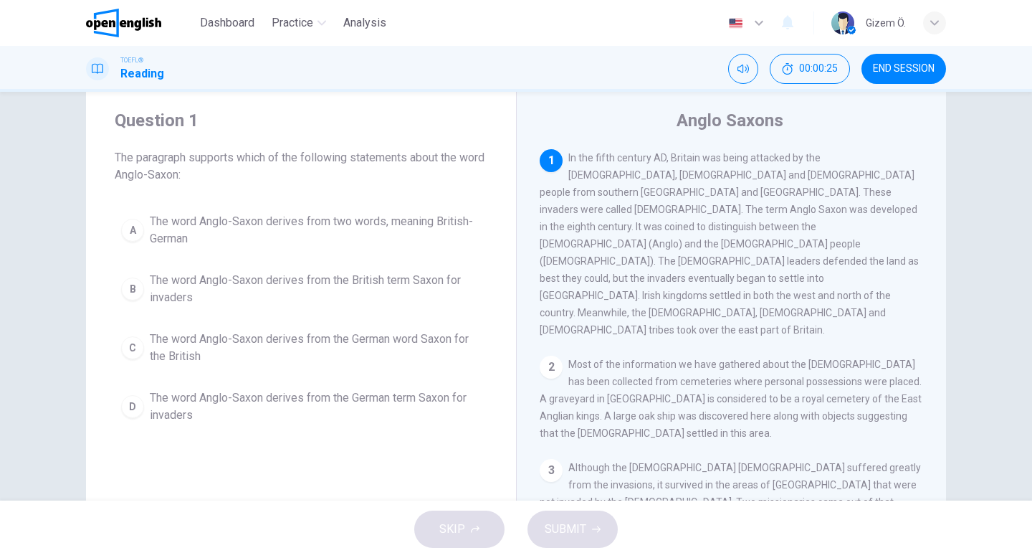
scroll to position [35, 0]
click at [625, 161] on span "In the fifth century AD, Britain was being attacked by the Irish, Pict and Germ…" at bounding box center [729, 243] width 379 height 184
drag, startPoint x: 640, startPoint y: 210, endPoint x: 860, endPoint y: 216, distance: 219.5
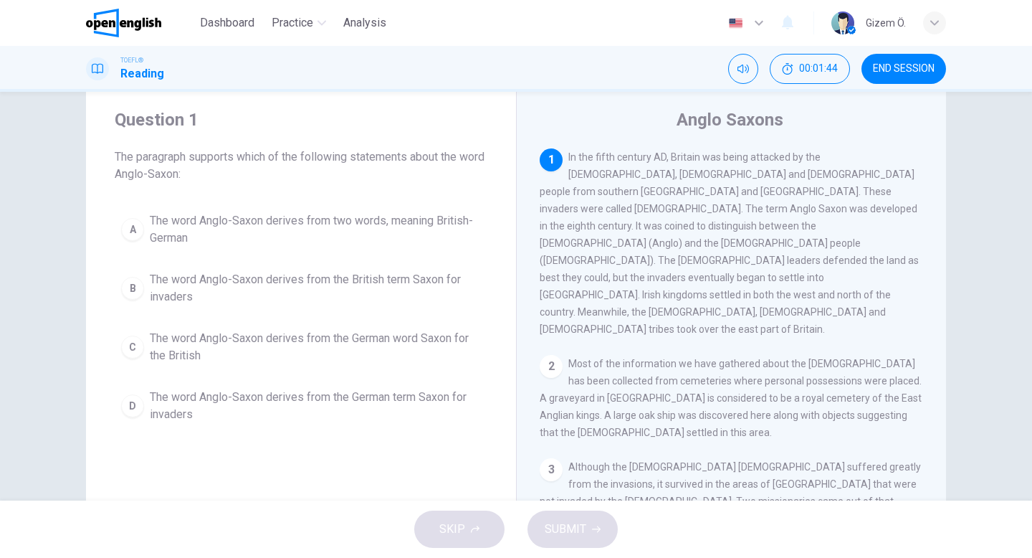
click at [860, 216] on div "1 In the fifth century AD, Britain was being attacked by the Irish, Pict and Ge…" at bounding box center [732, 242] width 384 height 189
click at [412, 356] on span "The word Anglo-Saxon derives from the German word Saxon for the British" at bounding box center [315, 347] width 331 height 34
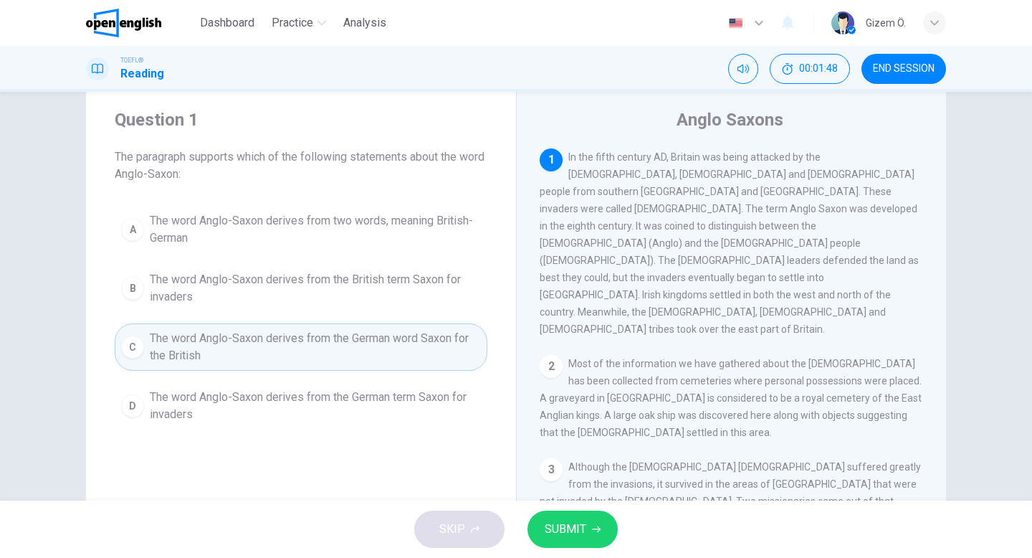
click at [572, 538] on span "SUBMIT" at bounding box center [566, 529] width 42 height 20
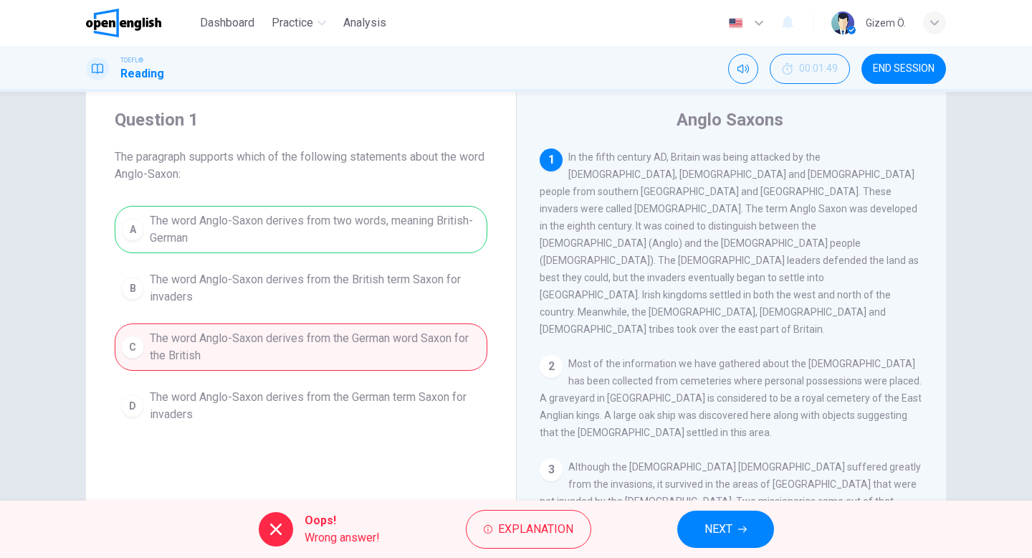
click at [572, 538] on span "Explanation" at bounding box center [535, 529] width 75 height 20
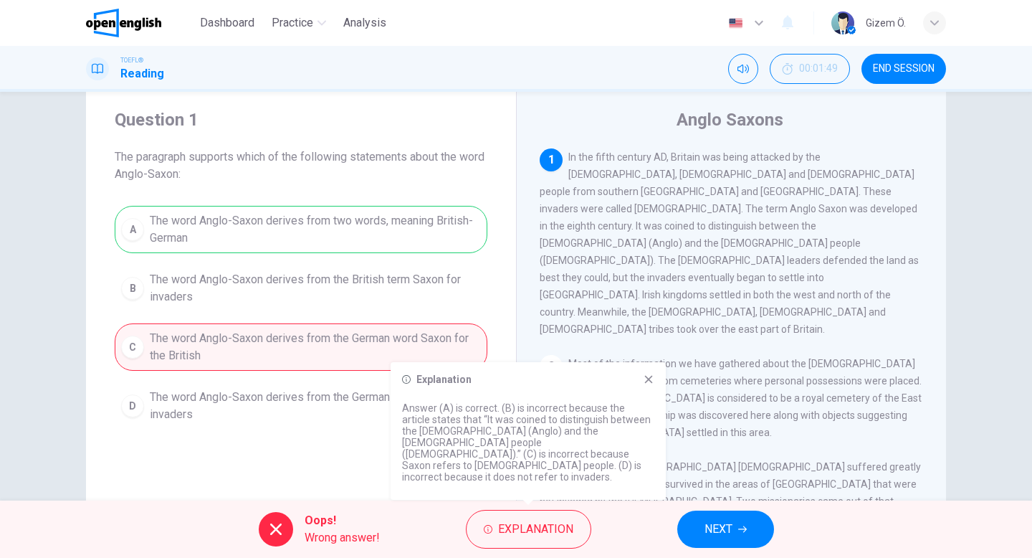
click at [572, 538] on span "Explanation" at bounding box center [535, 529] width 75 height 20
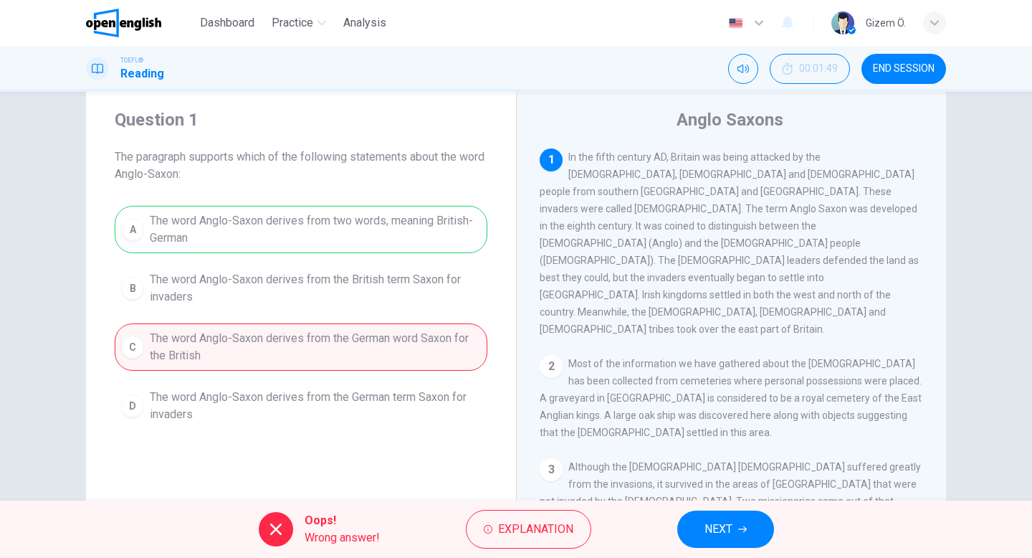
click at [572, 538] on span "Explanation" at bounding box center [535, 529] width 75 height 20
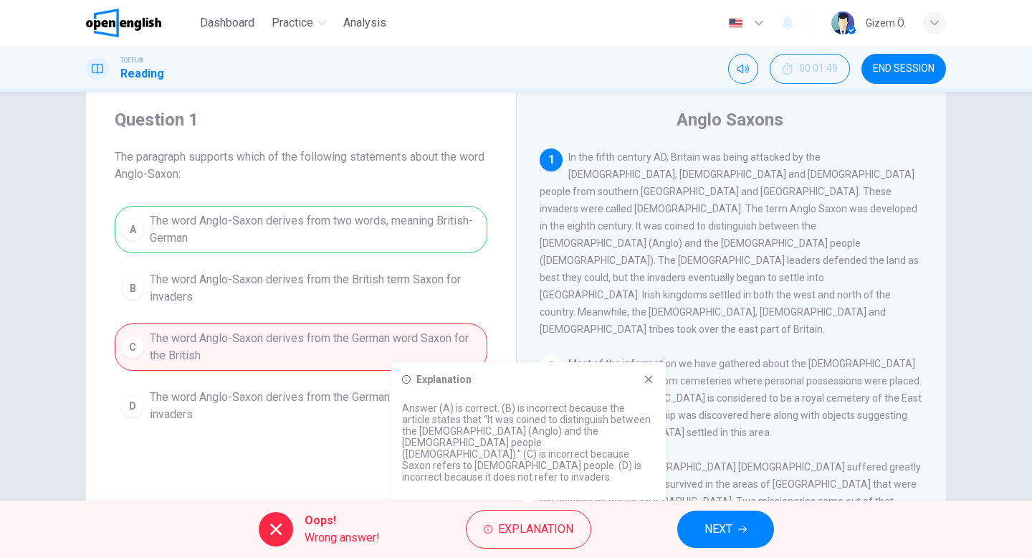
click at [602, 481] on p "Answer (A) is correct. (B) is incorrect because the article states that “It was…" at bounding box center [528, 442] width 252 height 80
click at [650, 384] on icon at bounding box center [649, 380] width 8 height 8
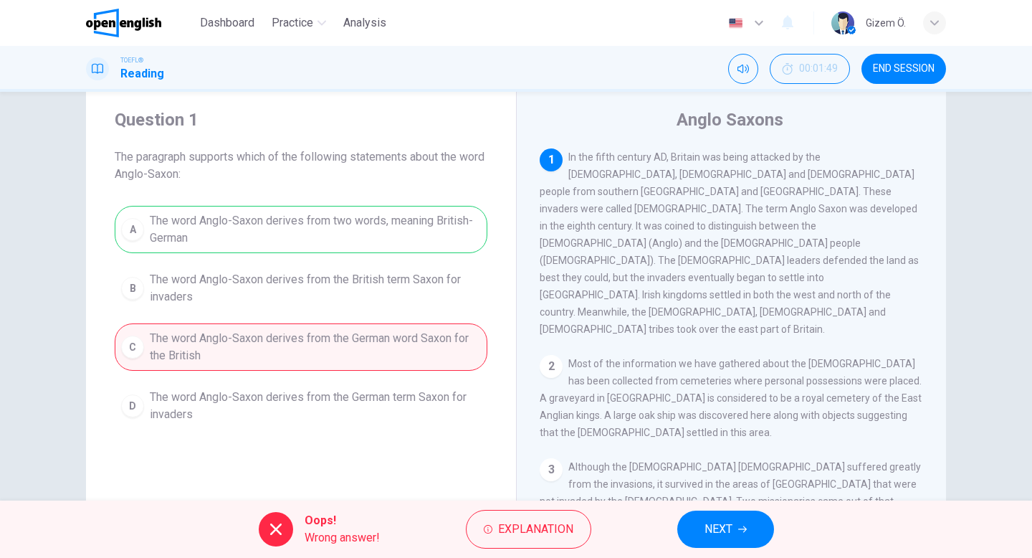
click at [753, 543] on button "NEXT" at bounding box center [725, 528] width 97 height 37
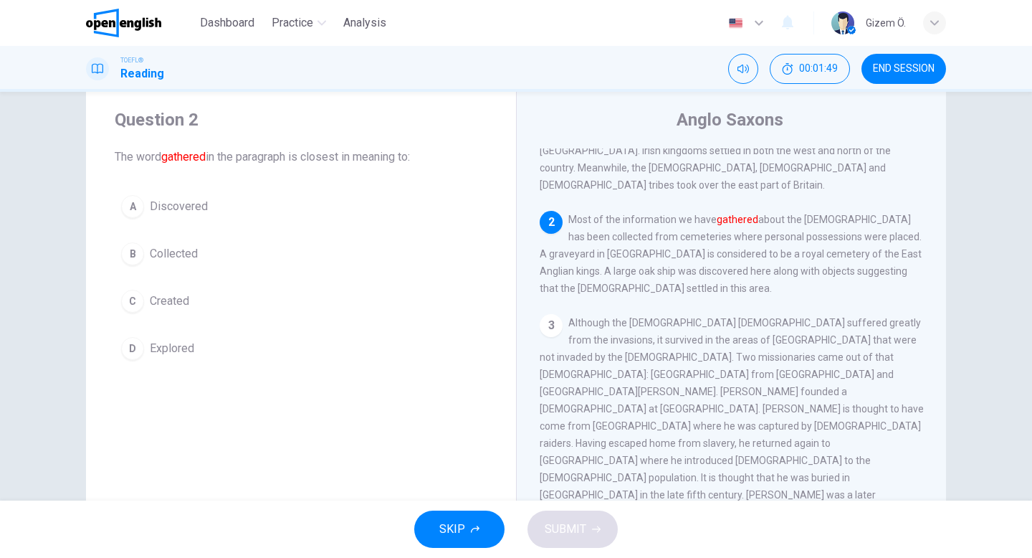
scroll to position [155, 0]
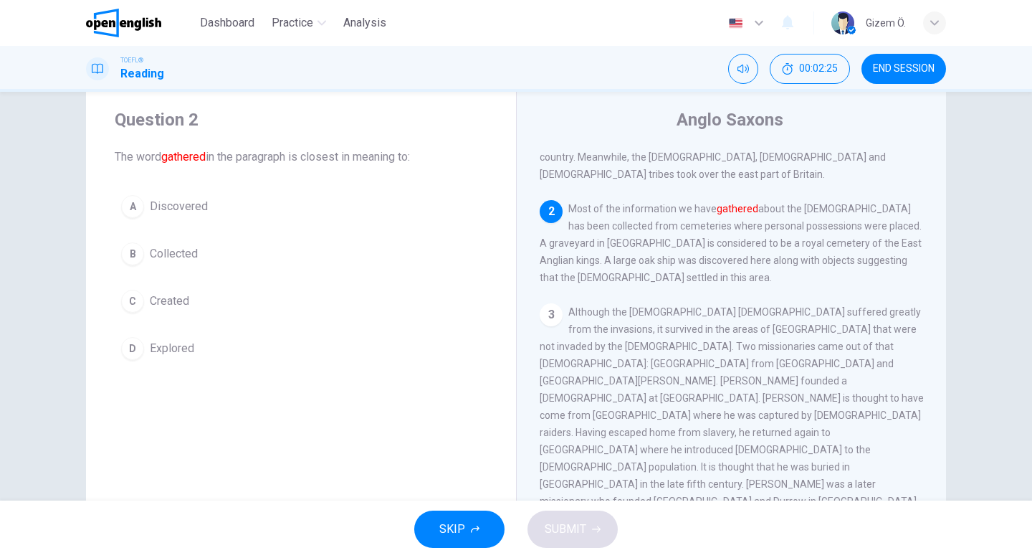
click at [165, 343] on span "Explored" at bounding box center [172, 348] width 44 height 17
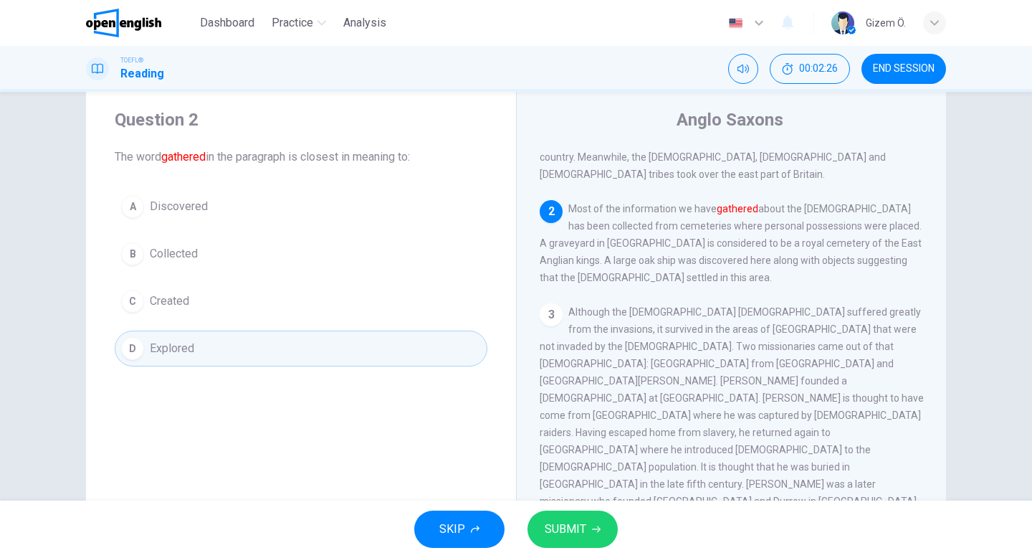
click at [543, 530] on button "SUBMIT" at bounding box center [573, 528] width 90 height 37
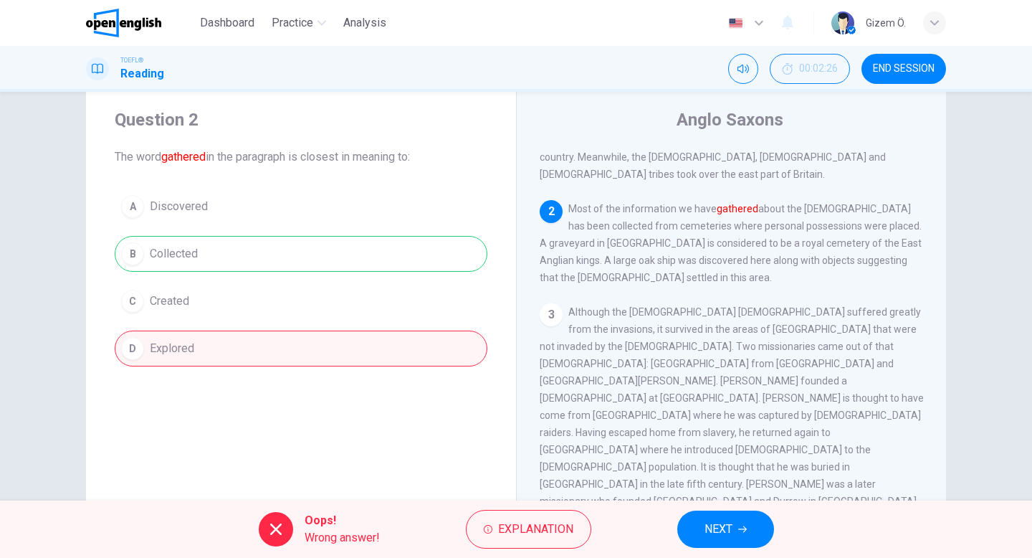
click at [543, 530] on span "Explanation" at bounding box center [535, 529] width 75 height 20
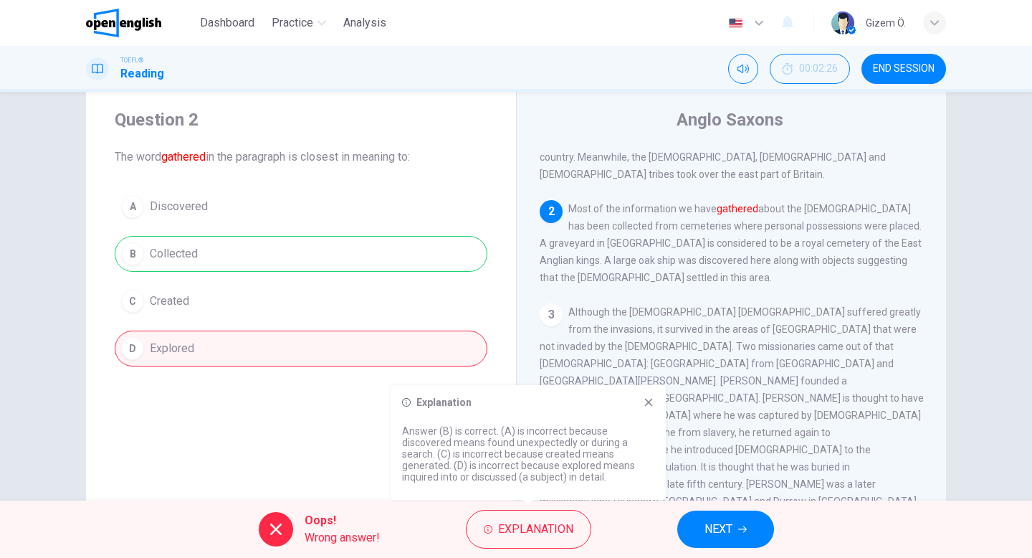
click at [756, 531] on button "NEXT" at bounding box center [725, 528] width 97 height 37
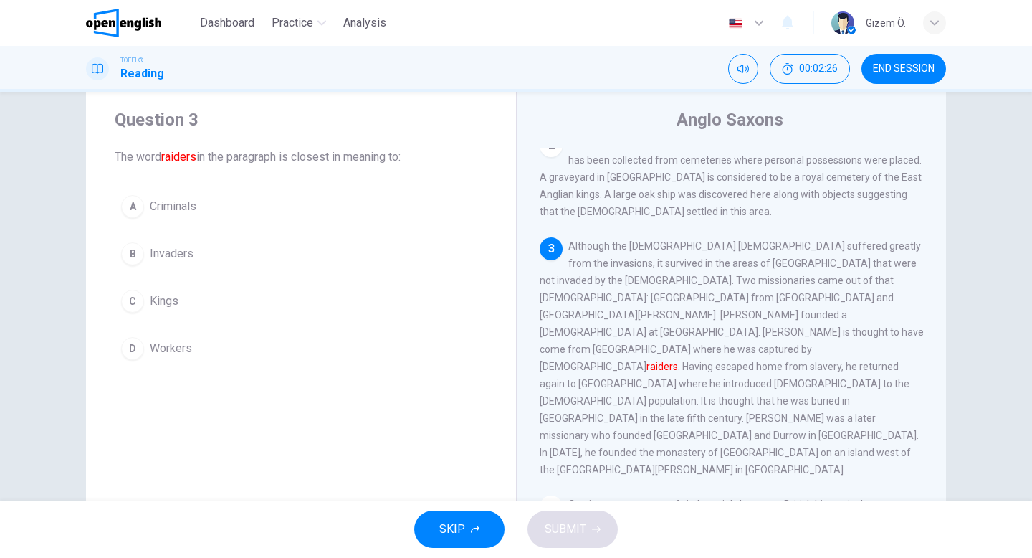
scroll to position [258, 0]
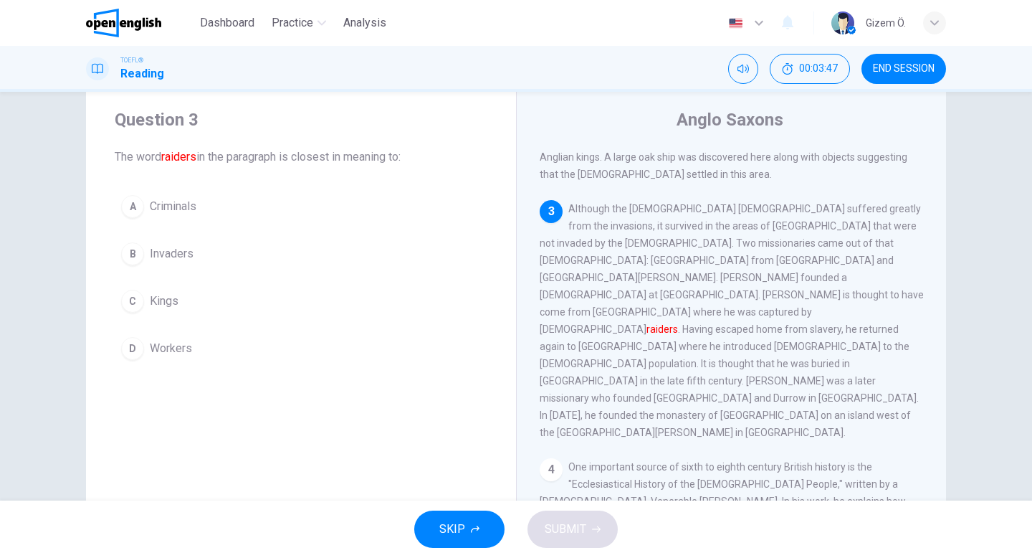
click at [160, 258] on span "Invaders" at bounding box center [172, 253] width 44 height 17
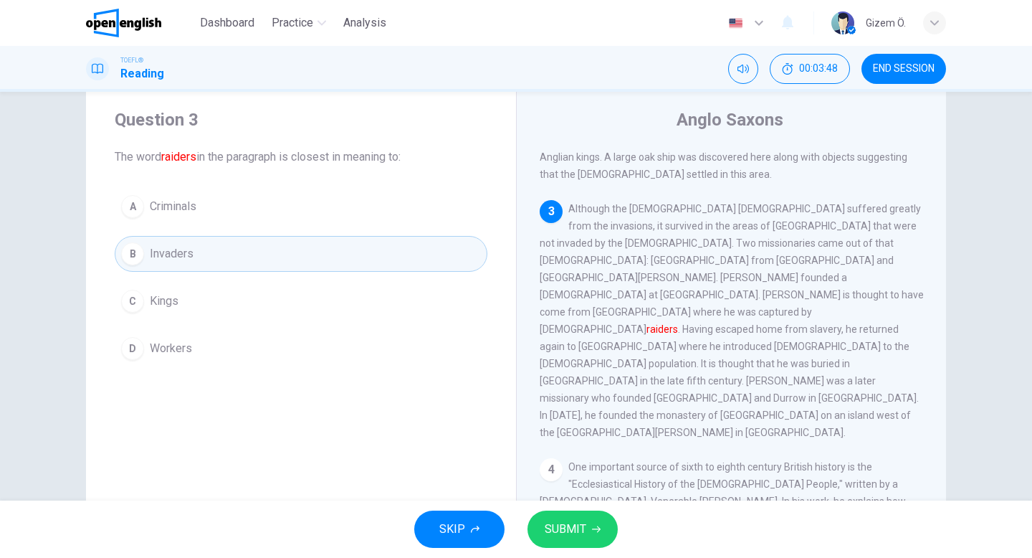
click at [576, 537] on span "SUBMIT" at bounding box center [566, 529] width 42 height 20
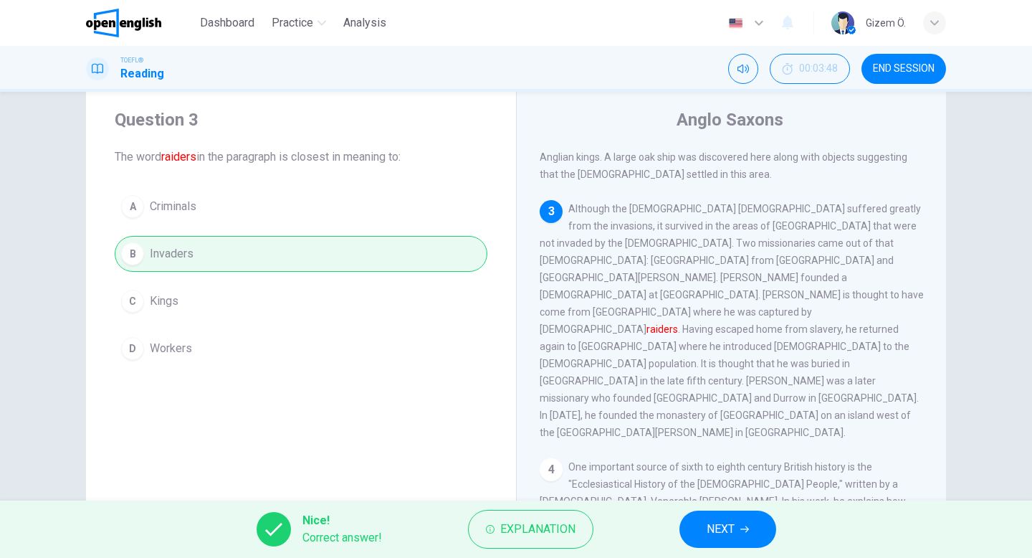
click at [736, 535] on button "NEXT" at bounding box center [728, 528] width 97 height 37
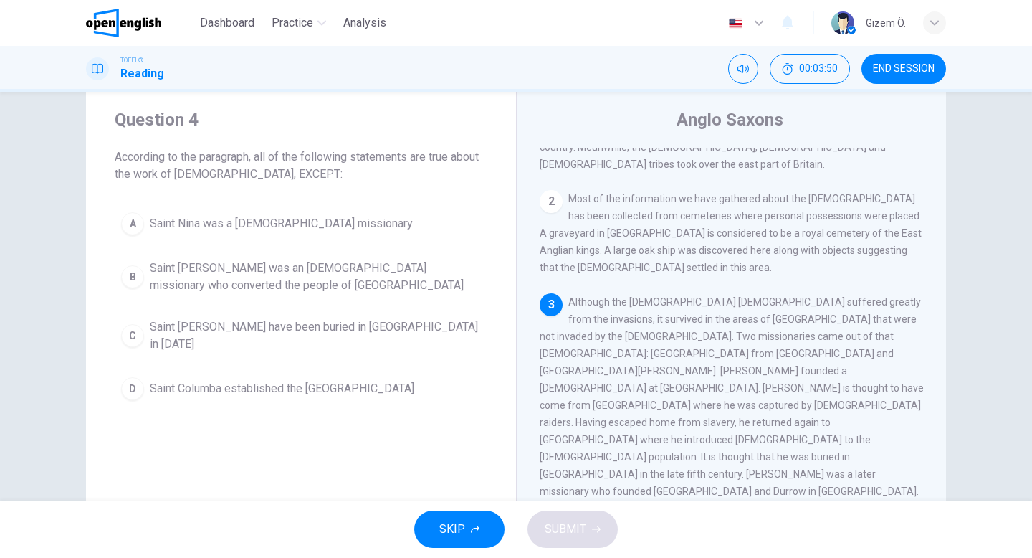
scroll to position [184, 0]
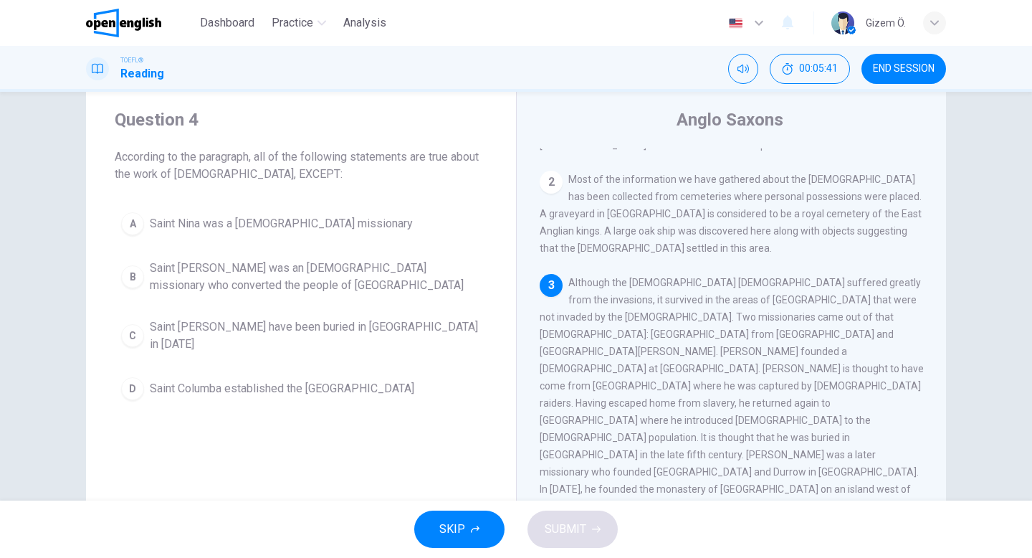
click at [414, 289] on span "Saint Patrick was an Irish missionary who converted the people of Northern Irel…" at bounding box center [315, 277] width 331 height 34
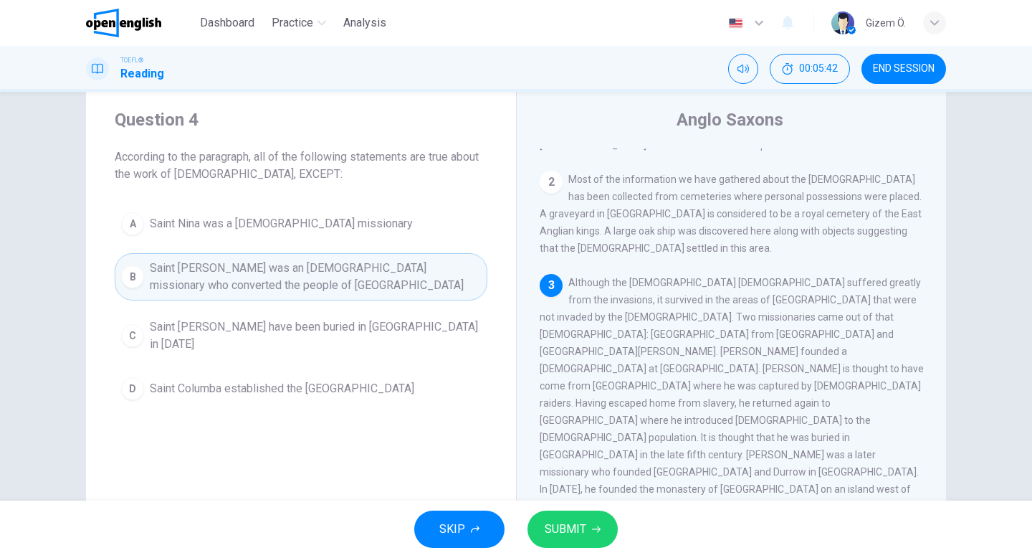
click at [594, 533] on button "SUBMIT" at bounding box center [573, 528] width 90 height 37
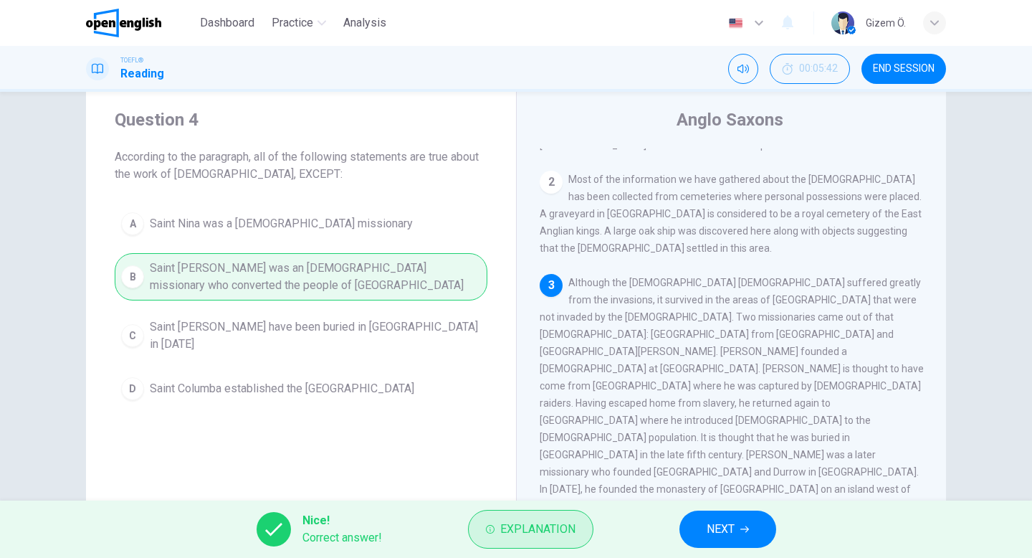
click at [555, 523] on span "Explanation" at bounding box center [537, 529] width 75 height 20
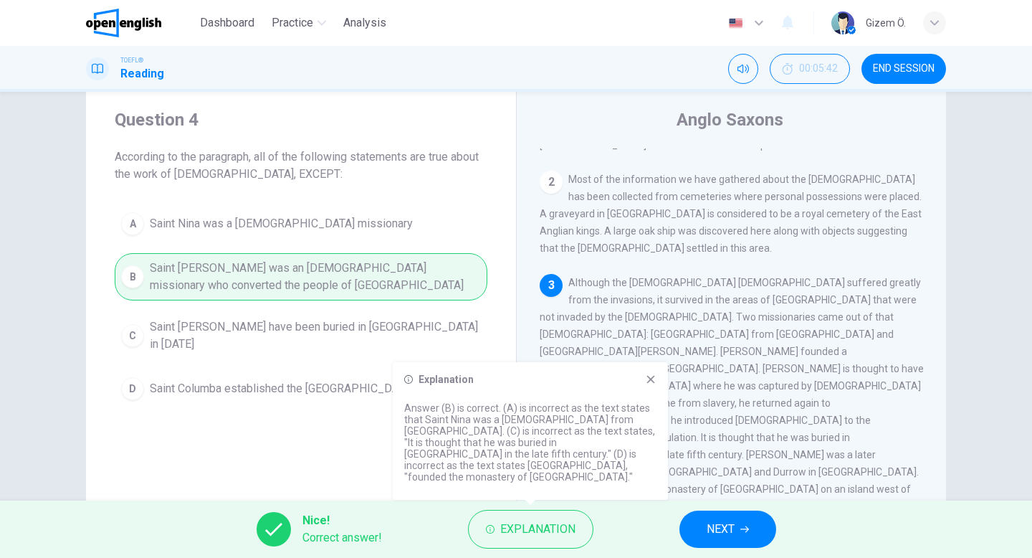
click at [739, 505] on div "Nice! Correct answer! Explanation NEXT" at bounding box center [516, 528] width 1032 height 57
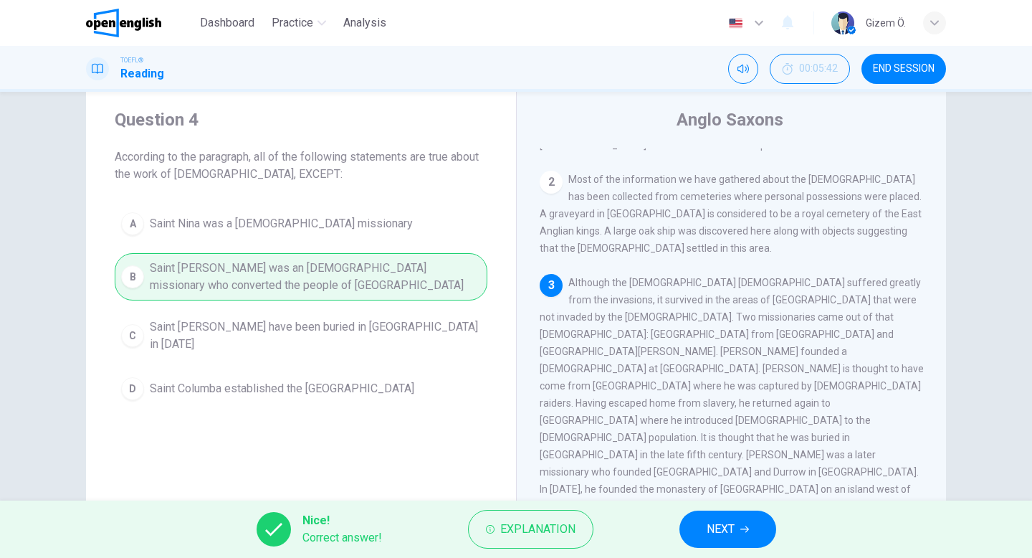
click at [739, 518] on button "NEXT" at bounding box center [728, 528] width 97 height 37
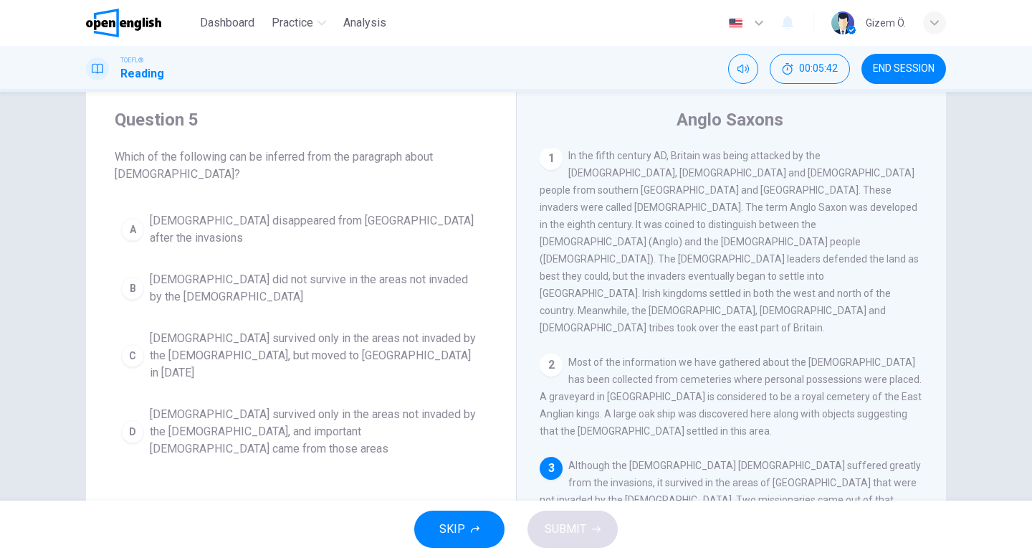
scroll to position [0, 0]
click at [125, 160] on span "Which of the following can be inferred from the paragraph about Christianity?" at bounding box center [301, 165] width 373 height 34
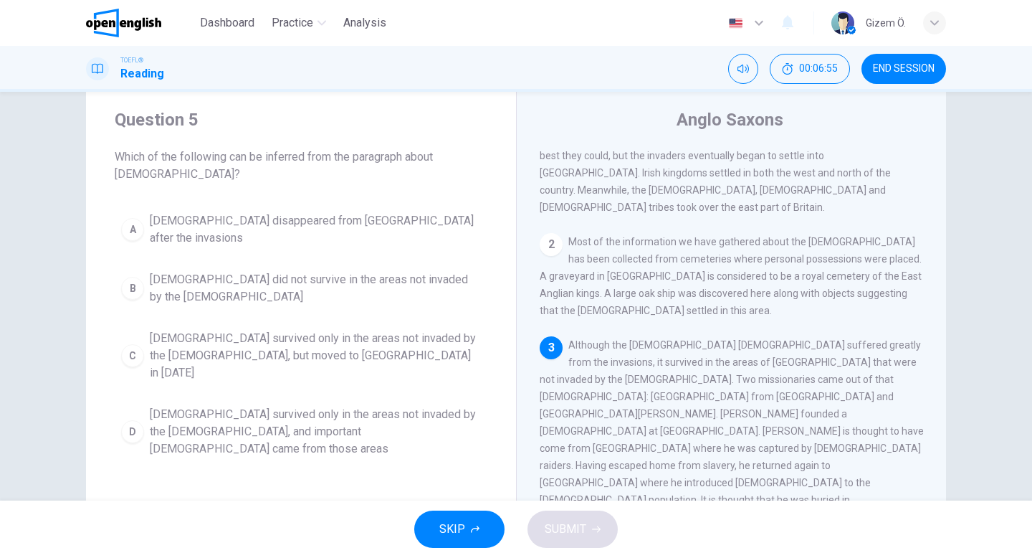
scroll to position [121, 0]
click at [909, 79] on button "END SESSION" at bounding box center [904, 69] width 85 height 30
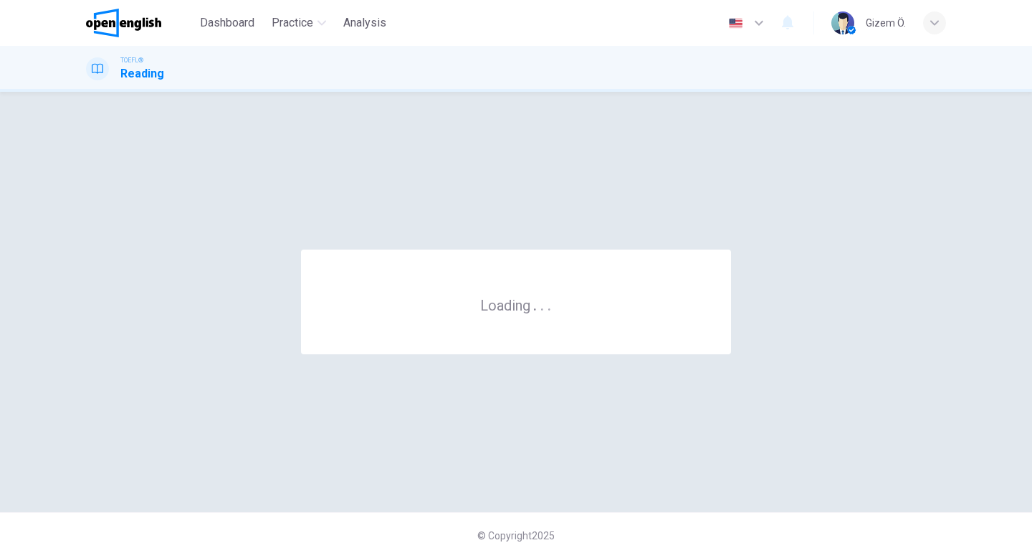
scroll to position [0, 0]
